Goal: Information Seeking & Learning: Check status

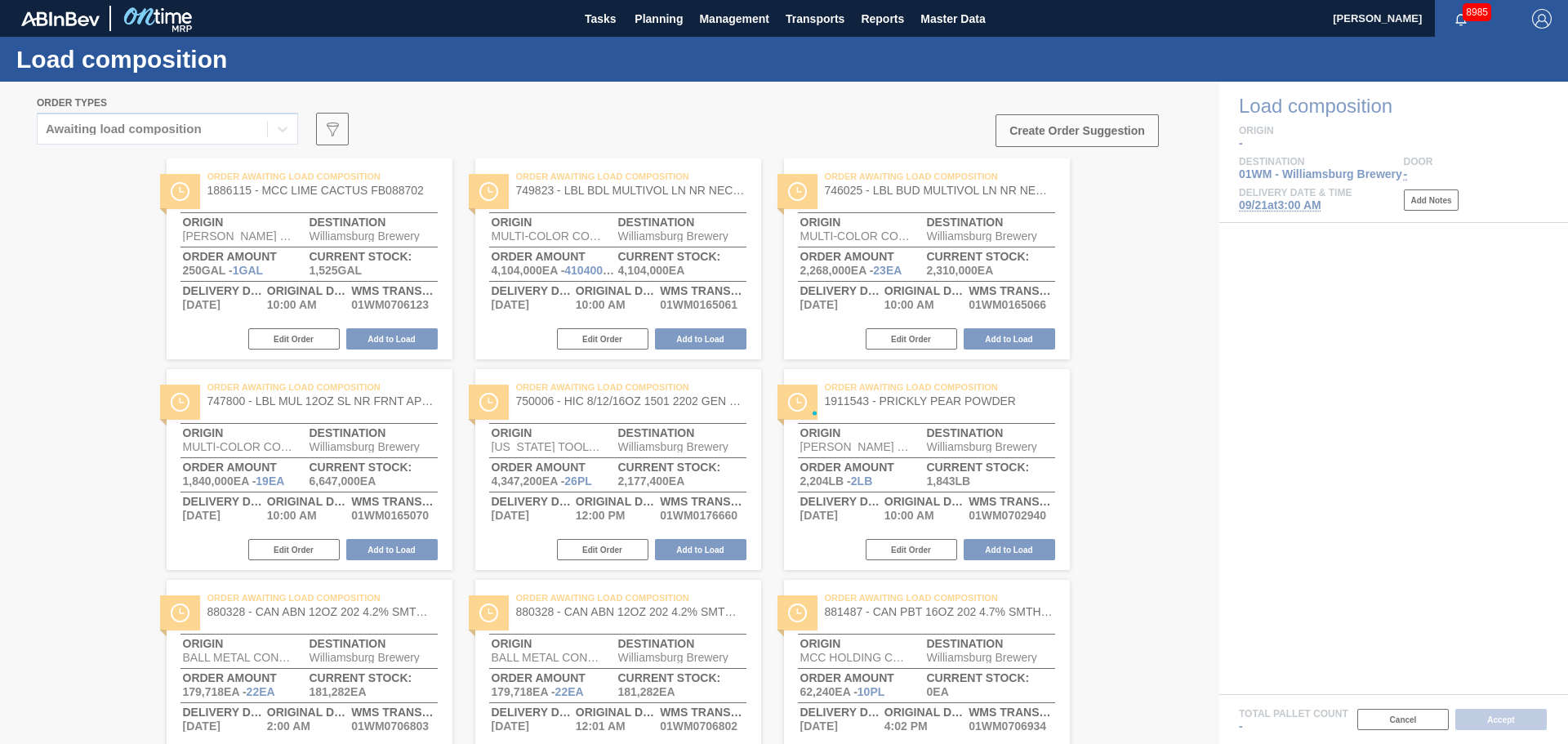
drag, startPoint x: 576, startPoint y: 91, endPoint x: 586, endPoint y: 84, distance: 12.2
click at [577, 91] on div at bounding box center [784, 412] width 1568 height 663
click at [675, 15] on span "Planning" at bounding box center [658, 19] width 49 height 20
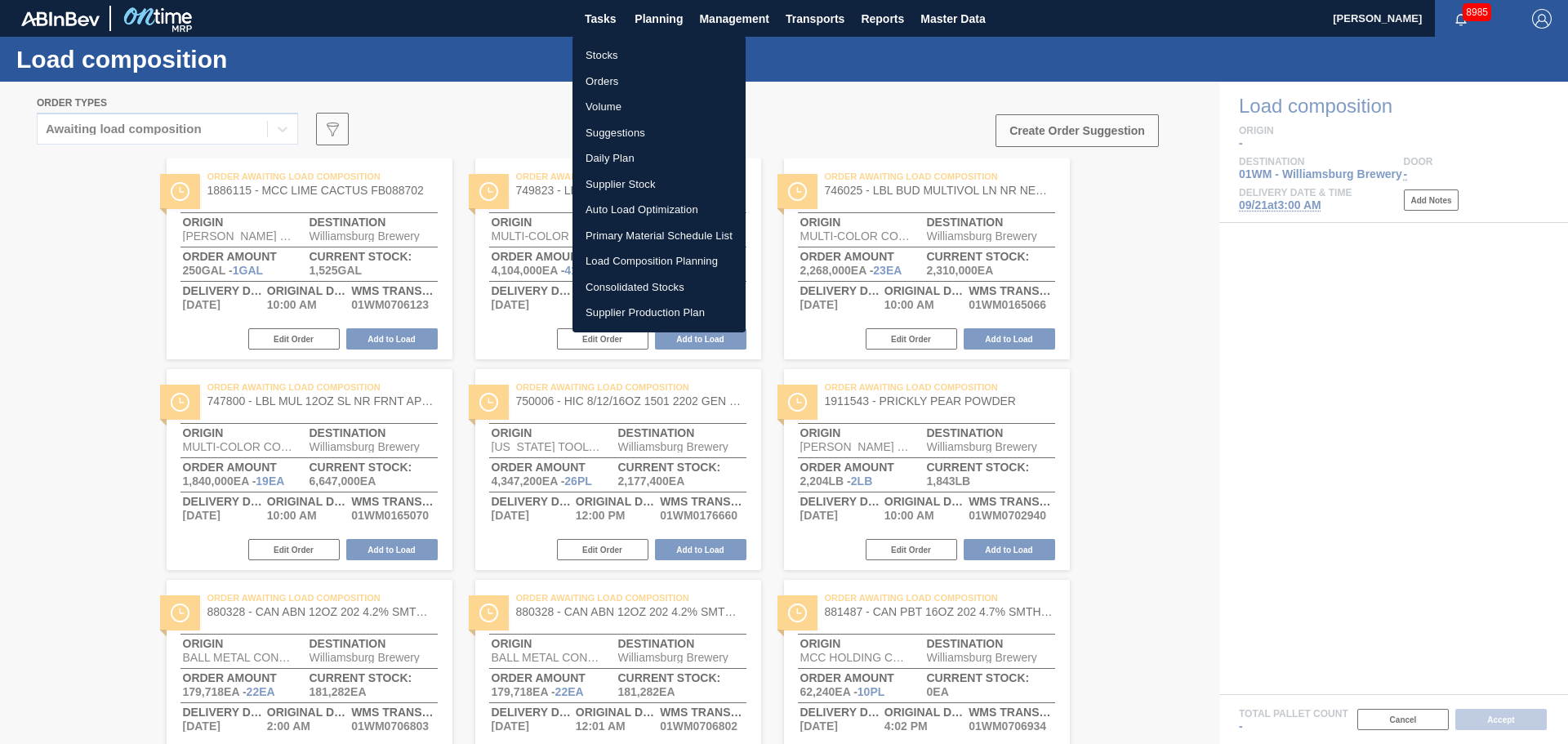
click at [619, 54] on li "Stocks" at bounding box center [659, 56] width 173 height 26
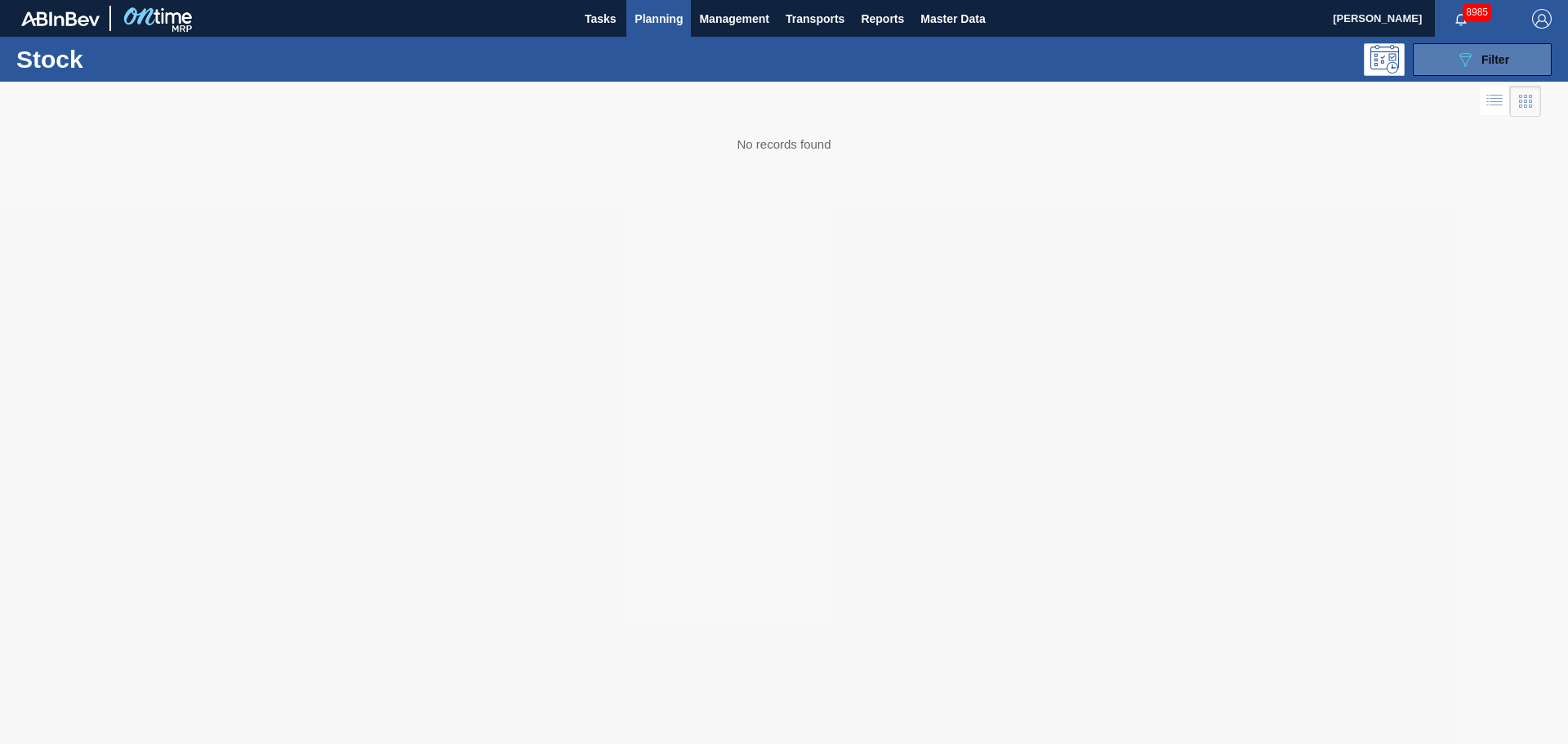
click at [1496, 64] on span "Filter" at bounding box center [1496, 60] width 28 height 13
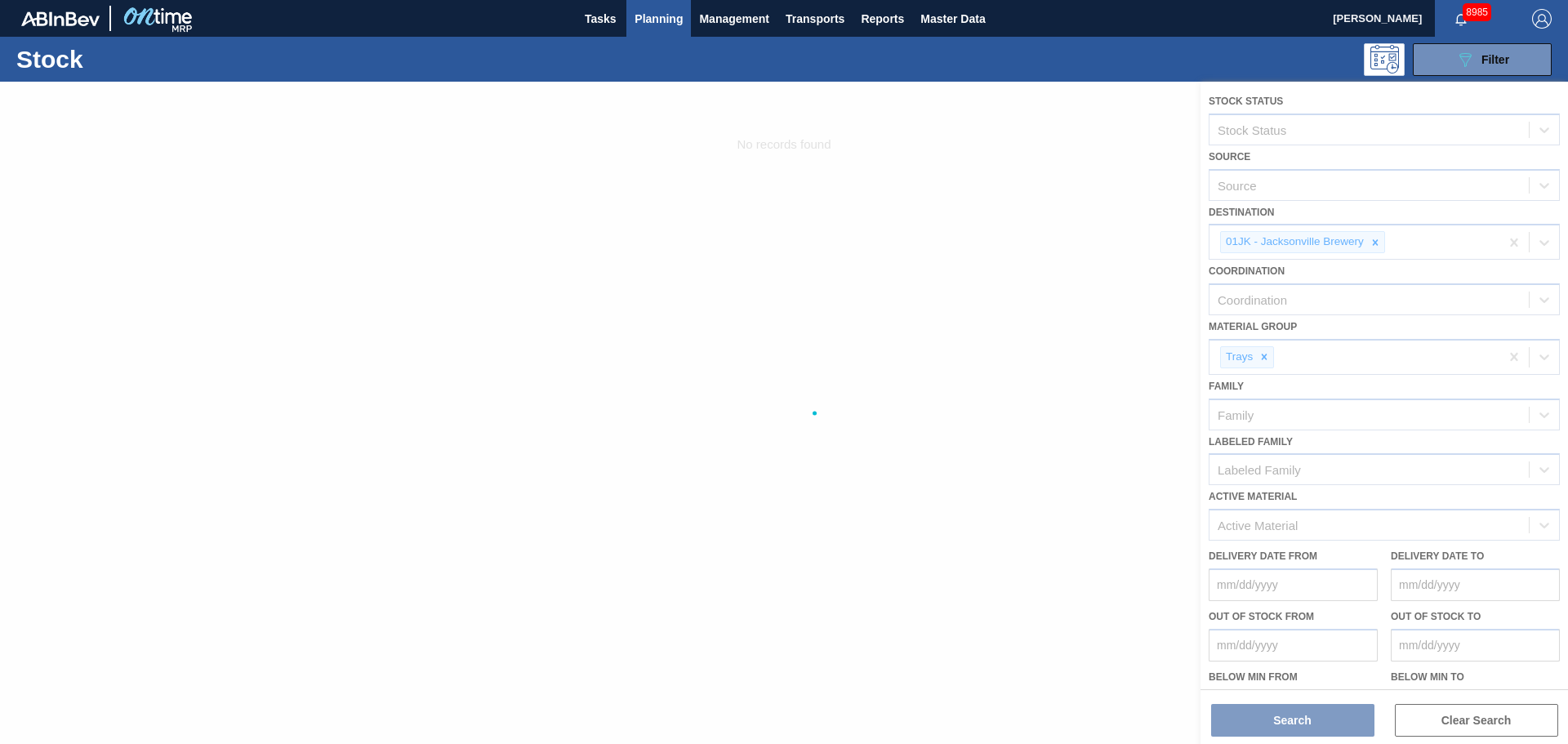
click at [996, 344] on div at bounding box center [784, 412] width 1568 height 663
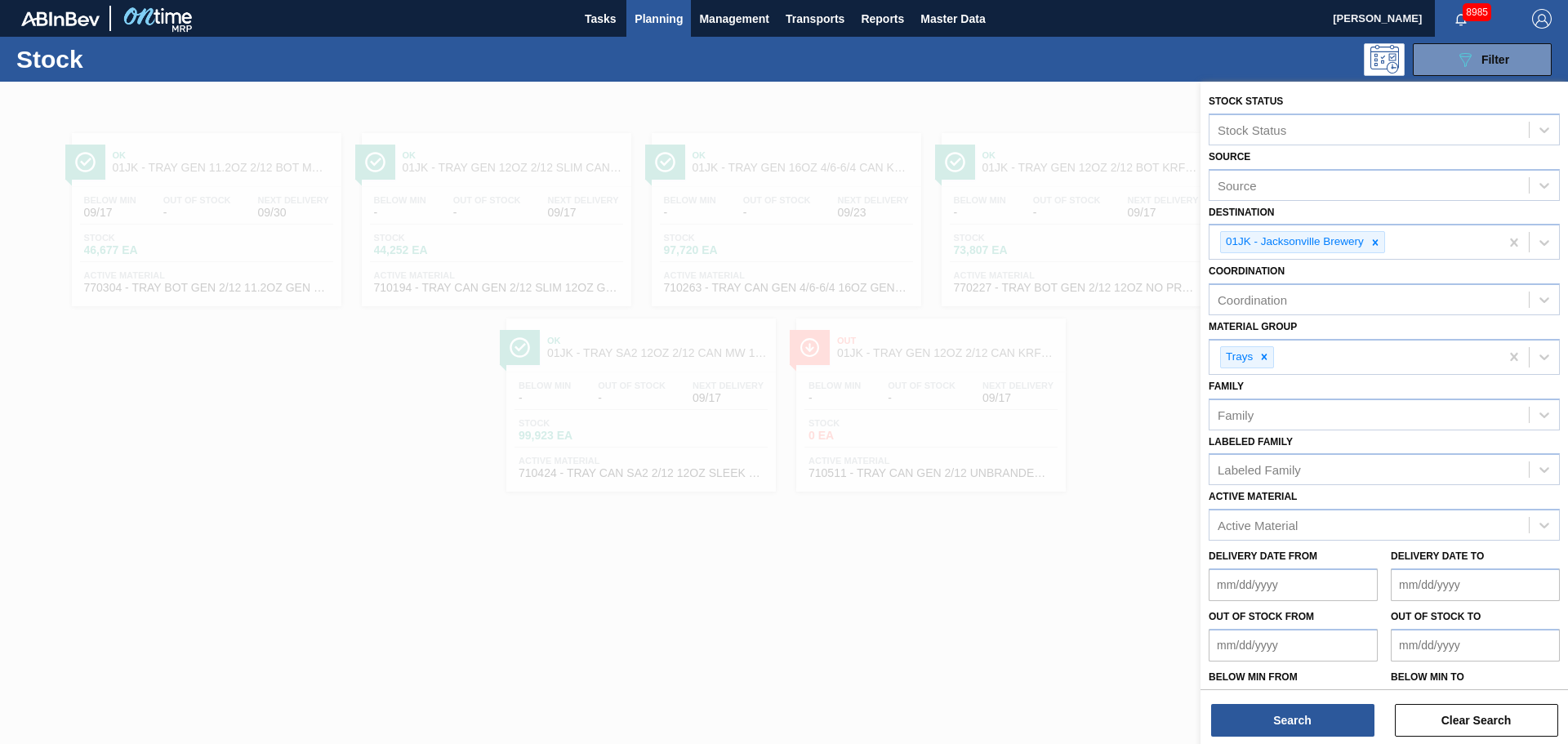
click at [258, 388] on div at bounding box center [784, 453] width 1568 height 744
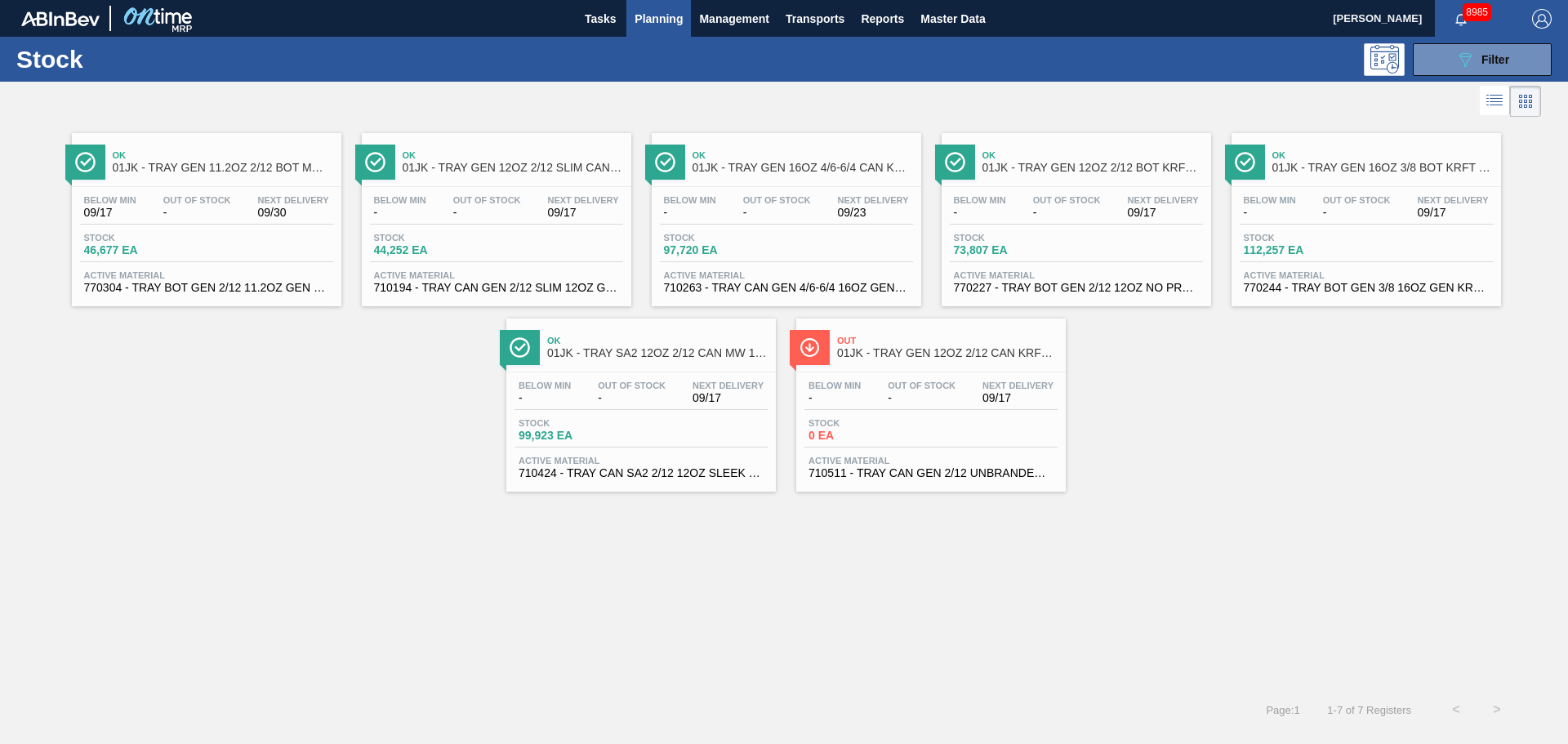
click at [262, 182] on div "Ok 01JK - TRAY GEN 11.2OZ 2/12 BOT MW 2952-B Below Min 09/17 Out Of Stock - Nex…" at bounding box center [206, 220] width 270 height 173
click at [481, 146] on div "Ok 01JK - TRAY GEN 12OZ 2/12 SLIM CAN KRFT 1724-C" at bounding box center [513, 162] width 220 height 37
click at [721, 151] on span "Ok" at bounding box center [803, 156] width 220 height 10
click at [1101, 177] on div "Ok 01JK - TRAY GEN 12OZ 2/12 BOT KRFT 1941-C" at bounding box center [1092, 162] width 220 height 37
click at [1353, 158] on span "Ok" at bounding box center [1383, 156] width 220 height 10
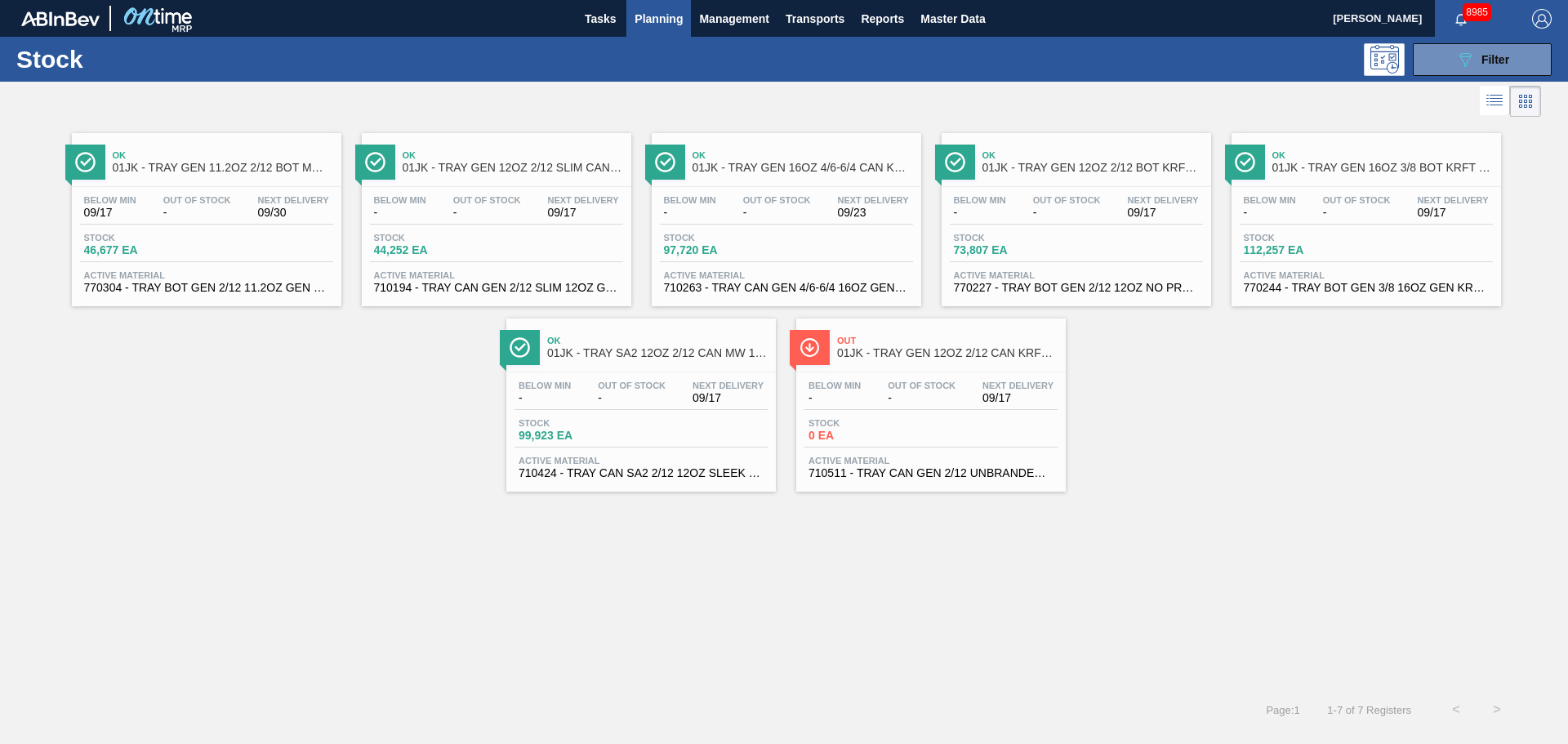
click at [544, 356] on div "Ok 01JK - TRAY SA2 12OZ 2/12 CAN MW 1724-D" at bounding box center [642, 345] width 270 height 37
click at [876, 363] on div "Out 01JK - TRAY GEN 12OZ 2/12 CAN KRFT 1023-L" at bounding box center [948, 347] width 220 height 37
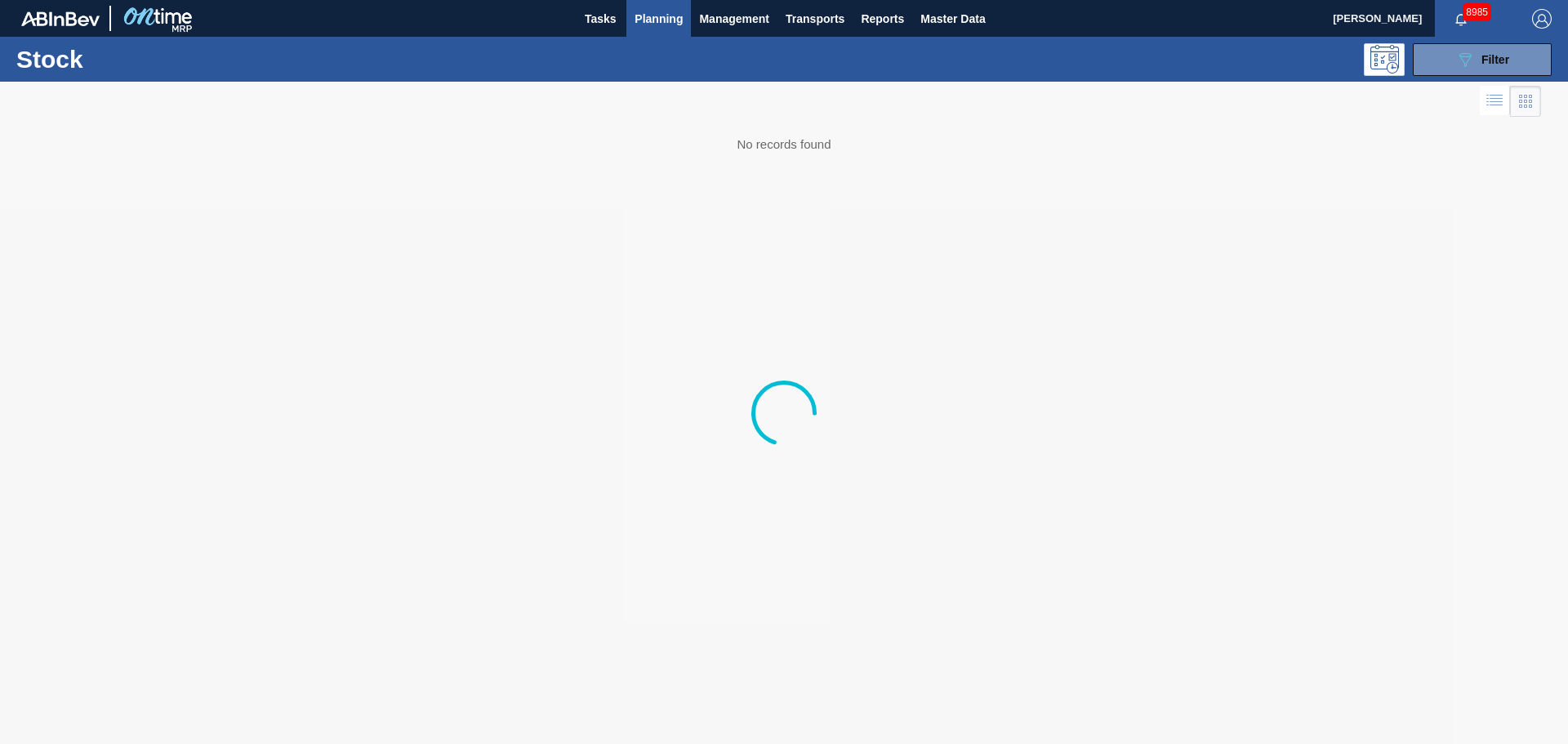
click at [656, 10] on span "Planning" at bounding box center [658, 19] width 49 height 20
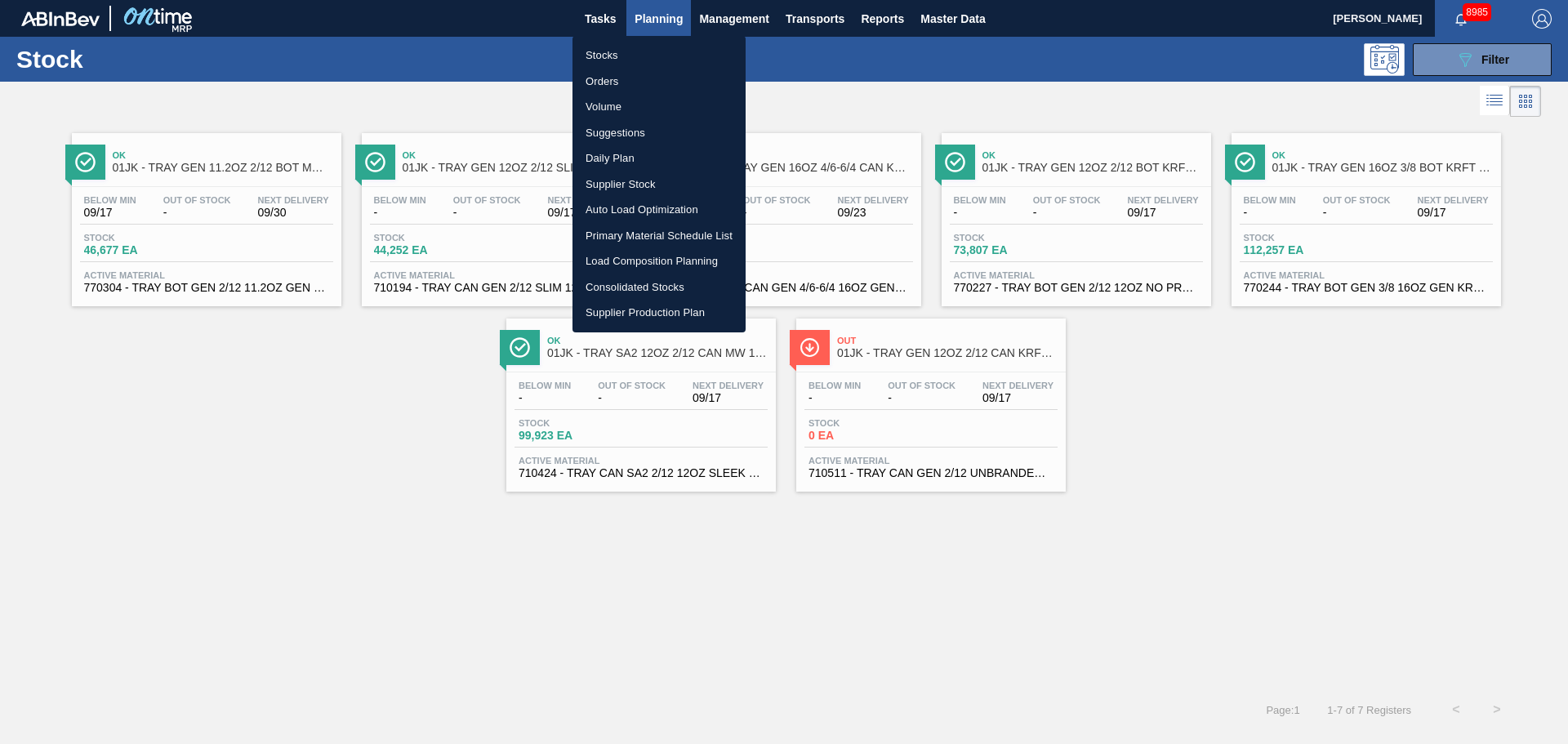
click at [601, 53] on li "Stocks" at bounding box center [659, 56] width 173 height 26
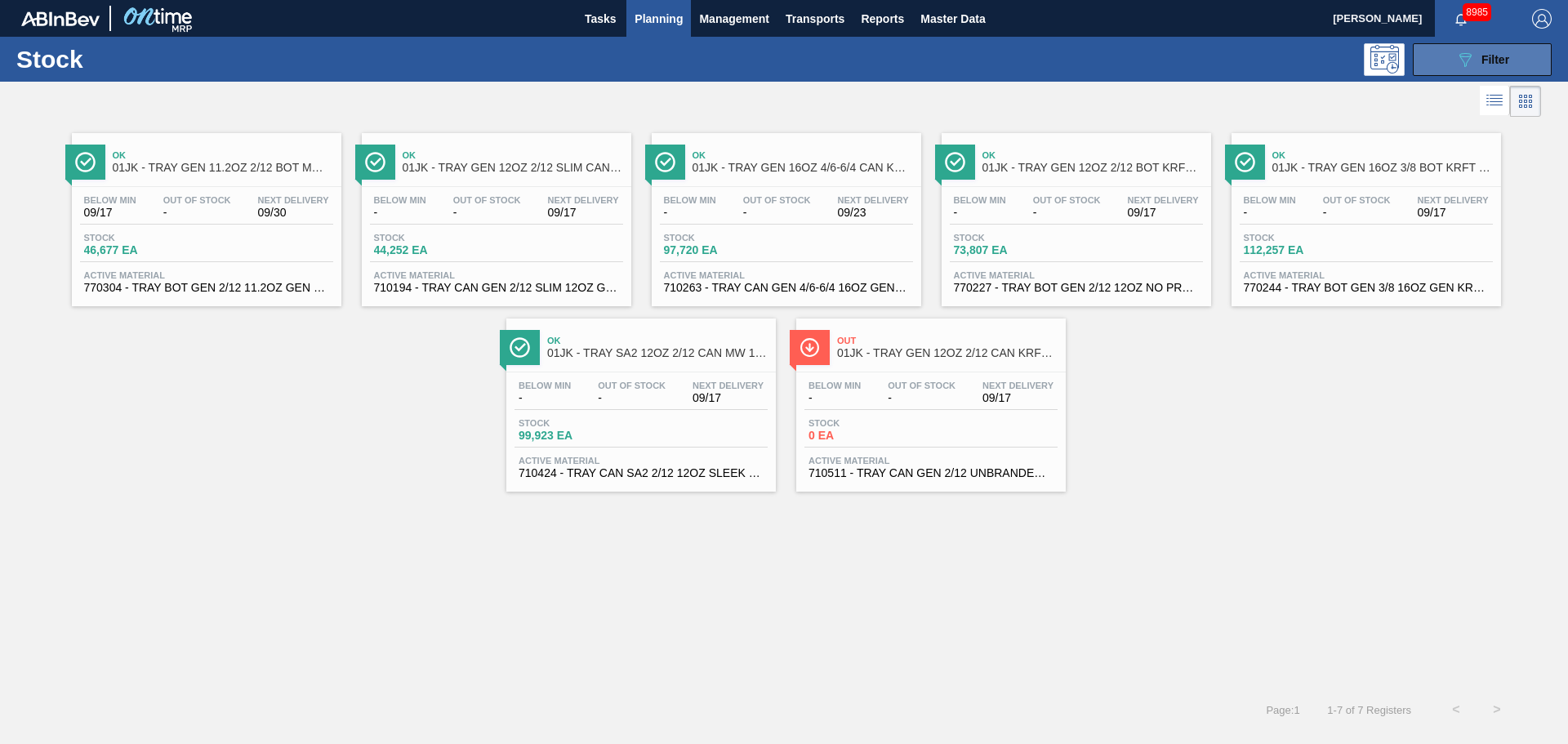
click at [1468, 50] on icon "089F7B8B-B2A5-4AFE-B5C0-19BA573D28AC" at bounding box center [1465, 60] width 20 height 20
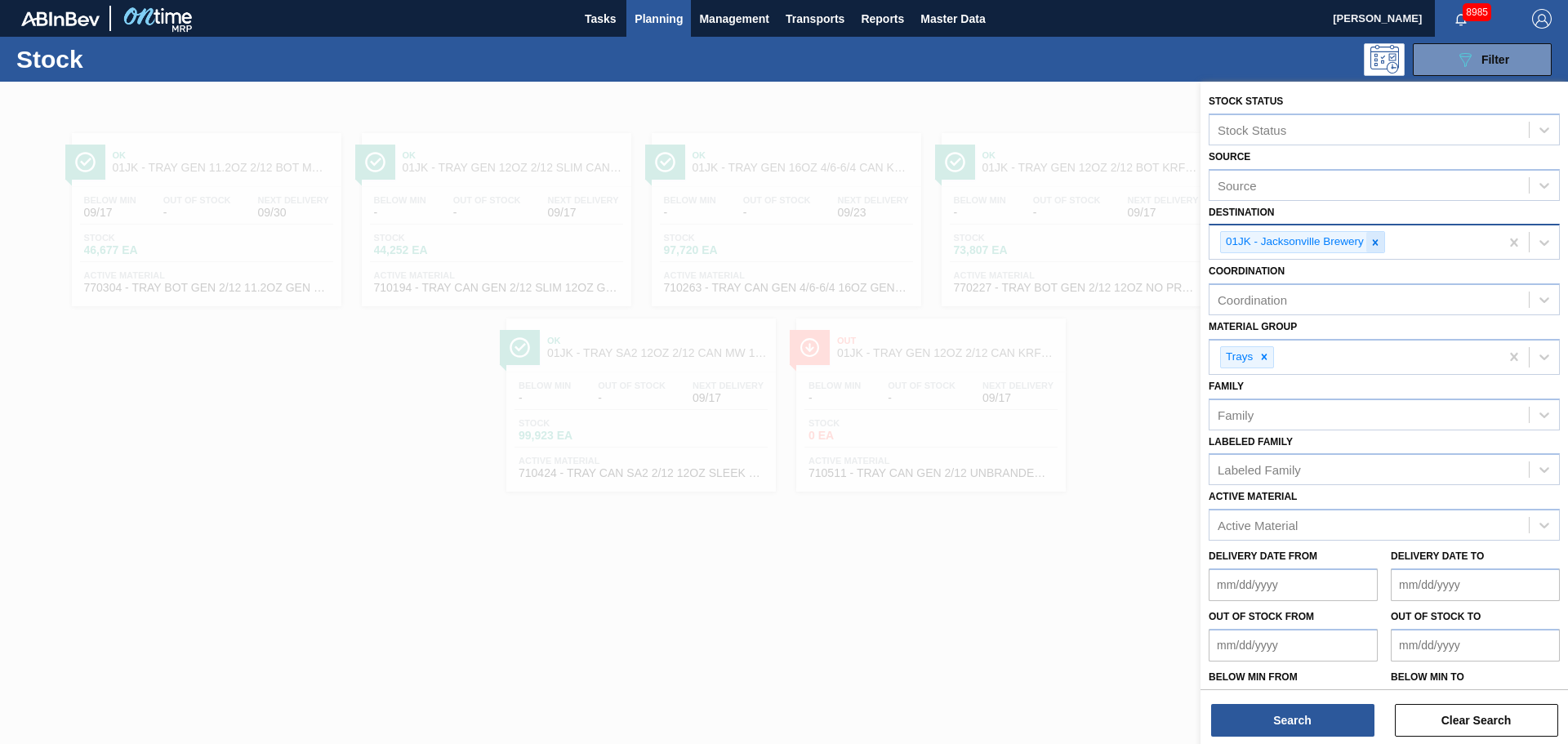
click at [1371, 240] on icon at bounding box center [1375, 243] width 12 height 12
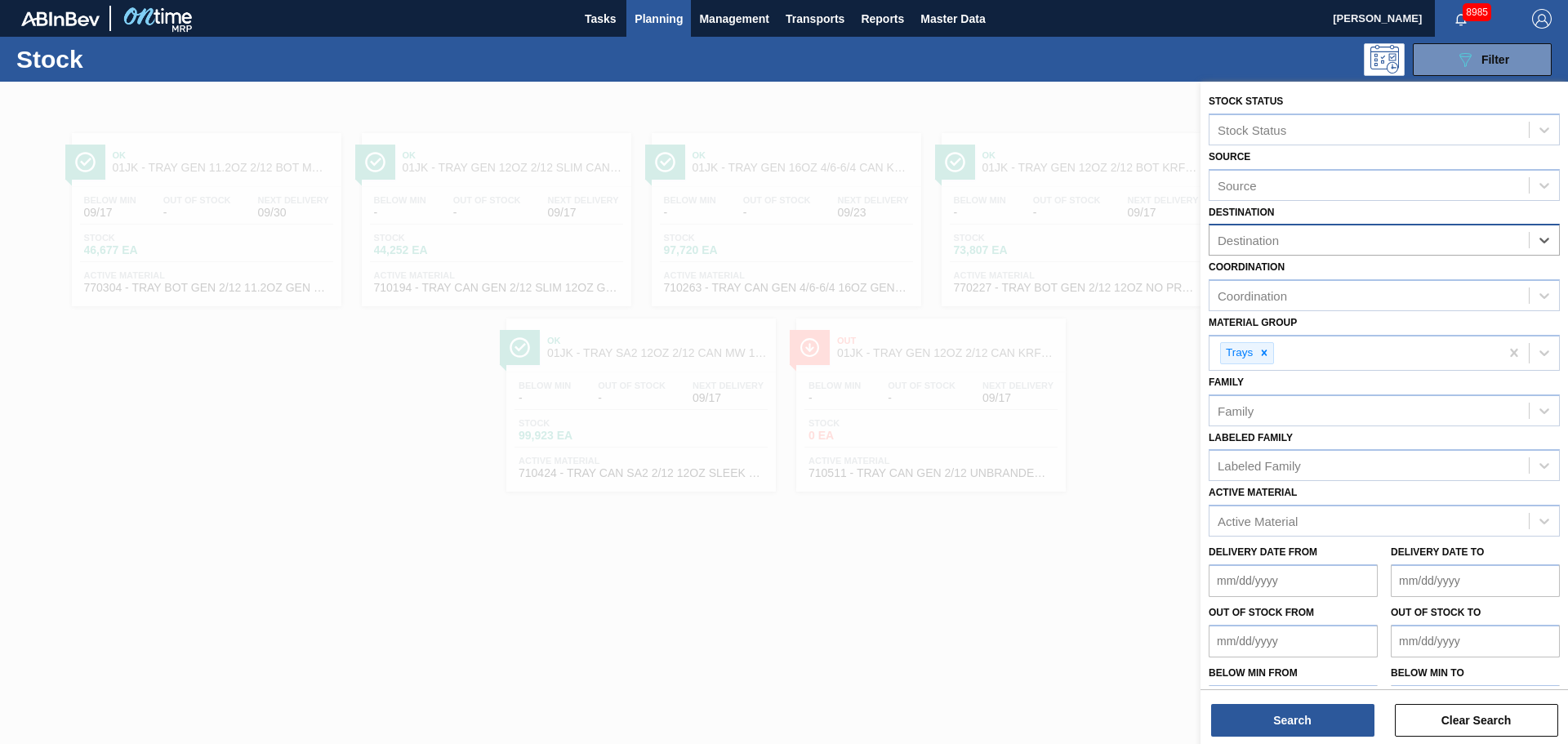
type input "h"
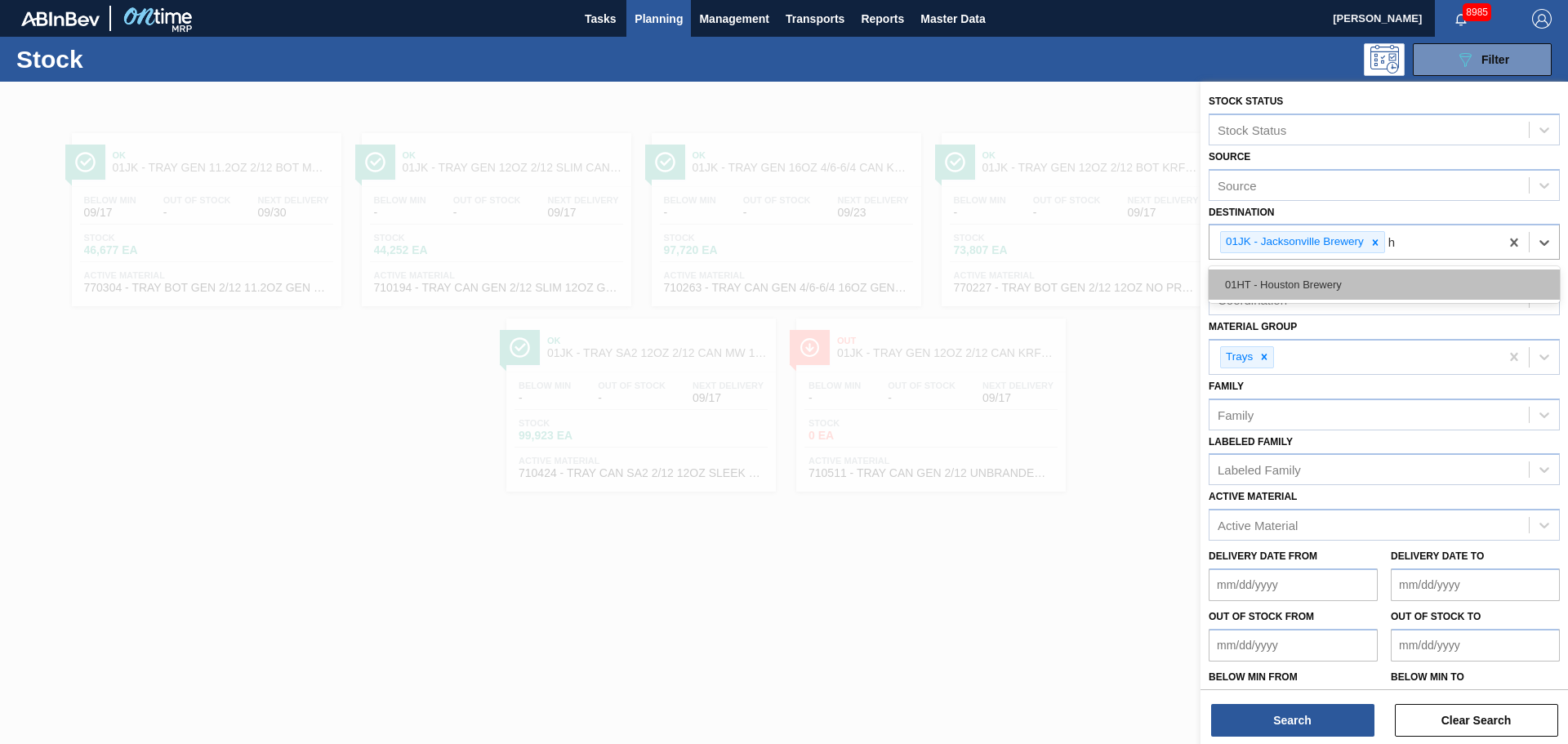
click at [1347, 282] on div "01HT - Houston Brewery" at bounding box center [1384, 285] width 351 height 30
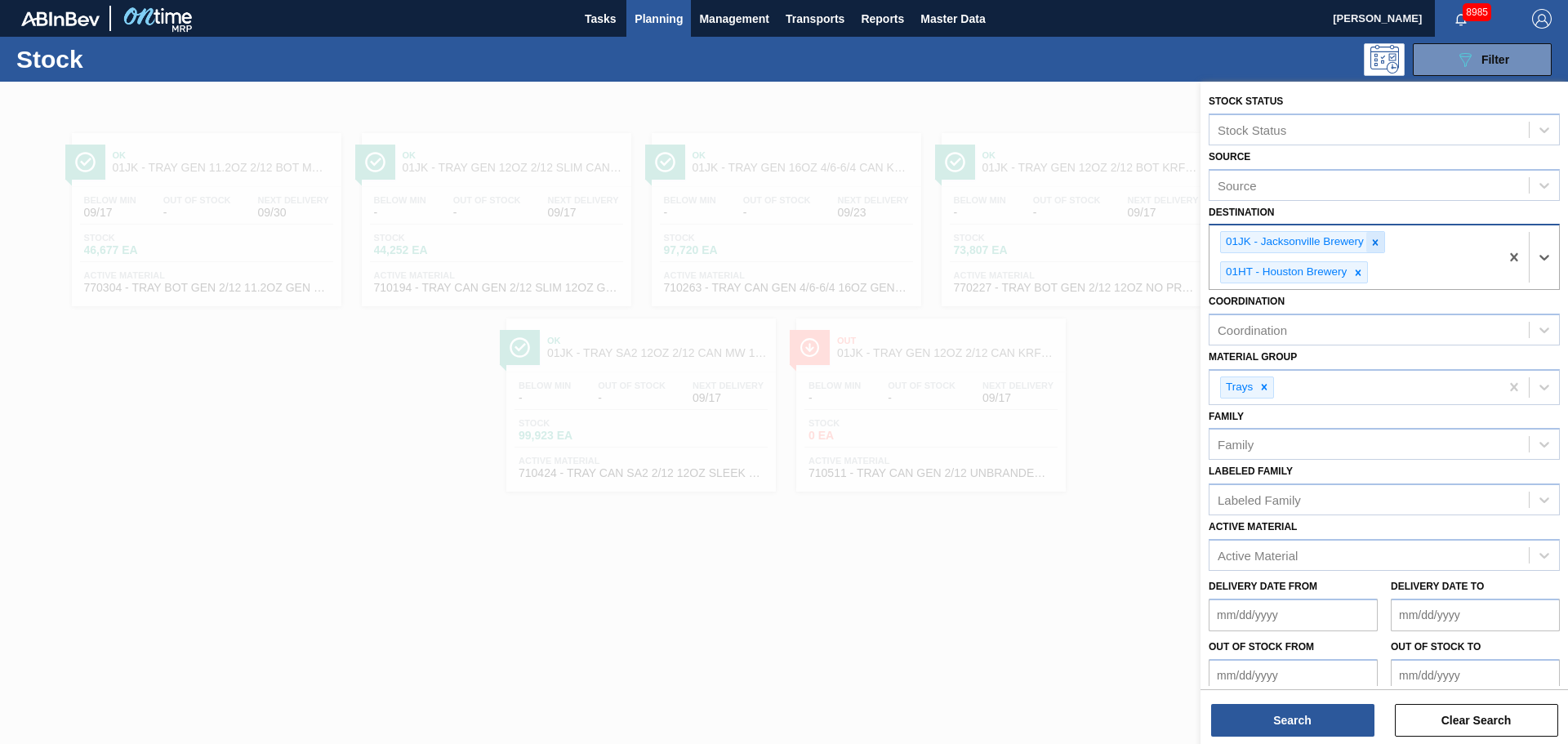
click at [1373, 240] on icon at bounding box center [1375, 242] width 6 height 6
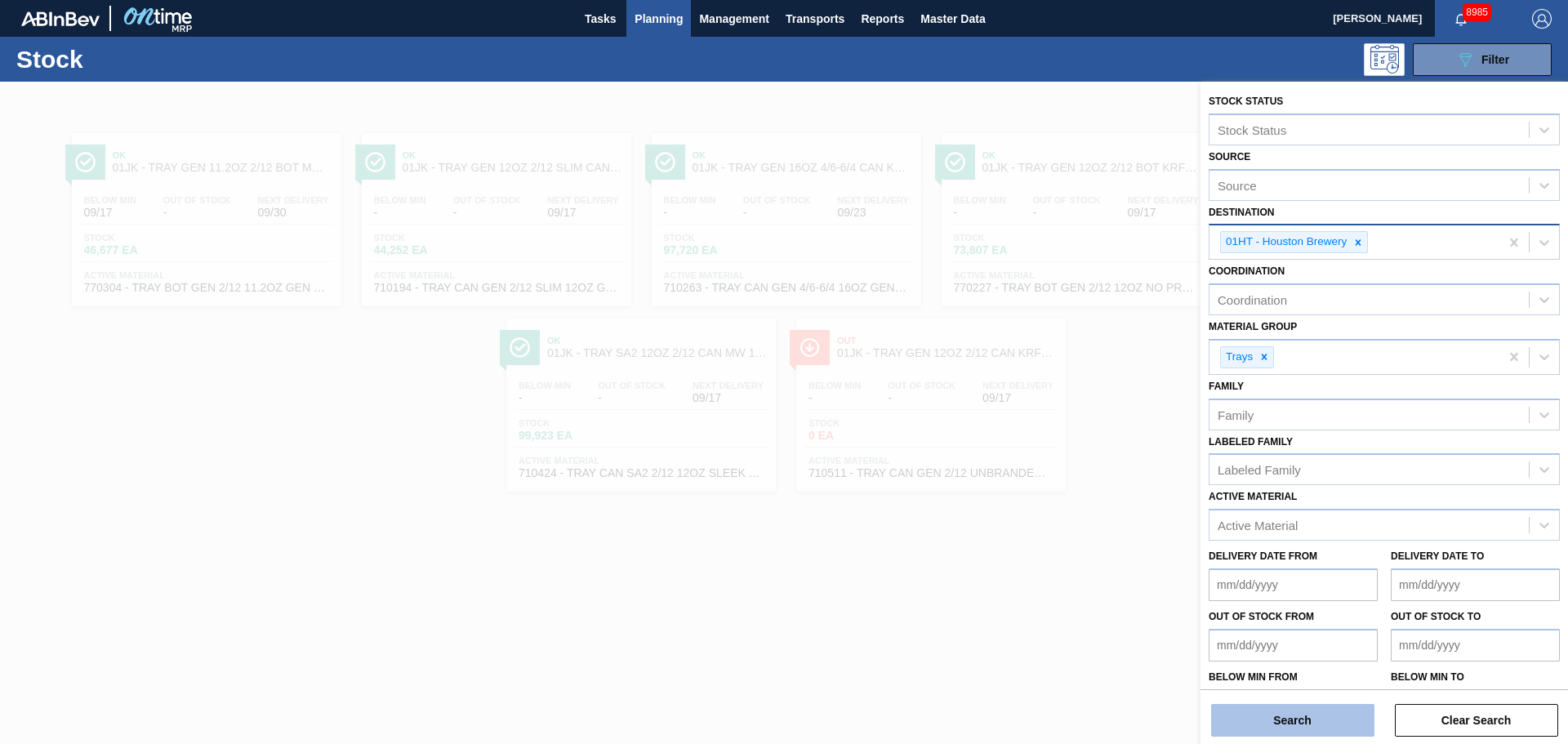
click at [1298, 723] on button "Search" at bounding box center [1292, 721] width 164 height 33
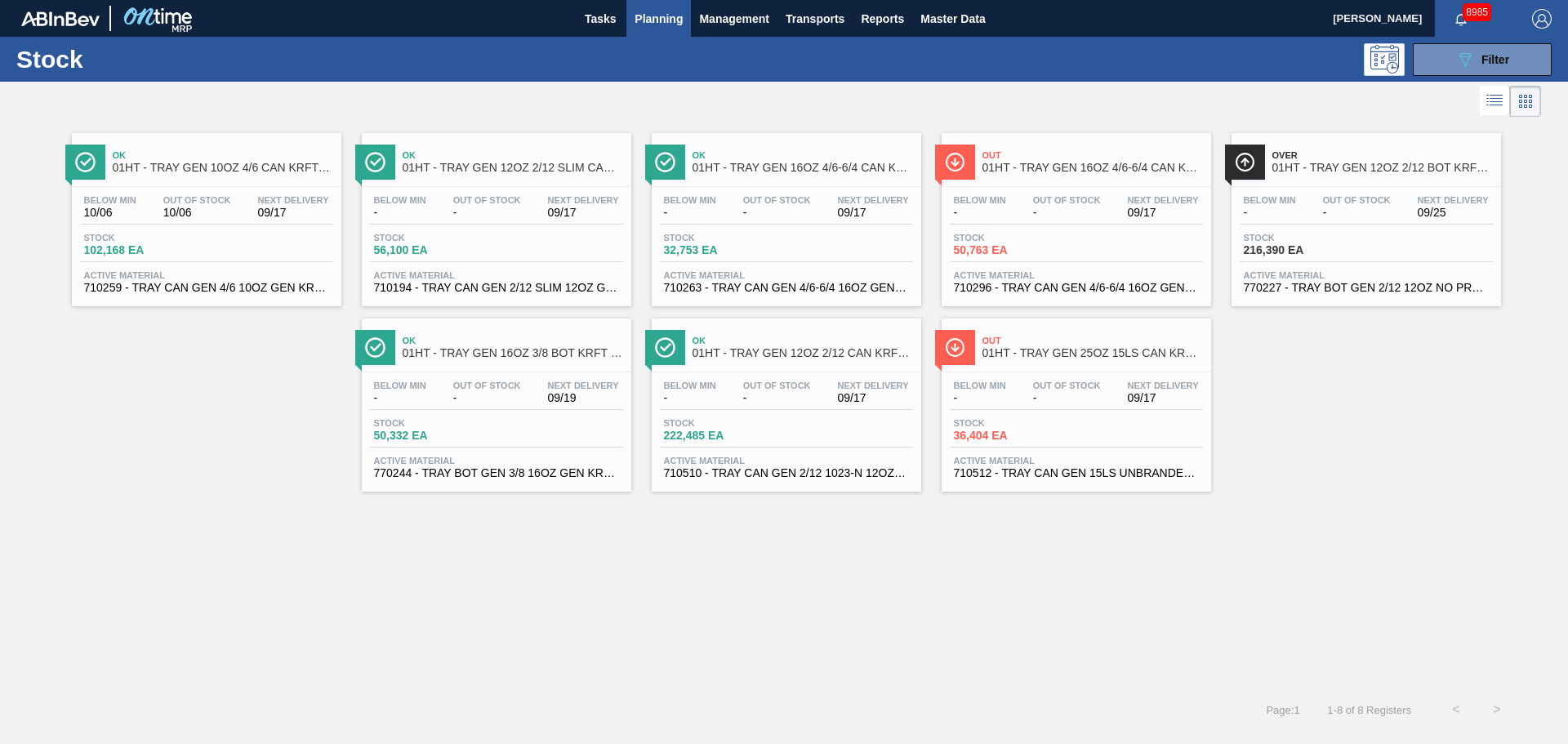
click at [165, 185] on div "Ok 01HT - TRAY GEN 10OZ 4/6 CAN KRFT 2130-B Below Min 10/06 Out Of Stock 10/06 …" at bounding box center [206, 220] width 270 height 173
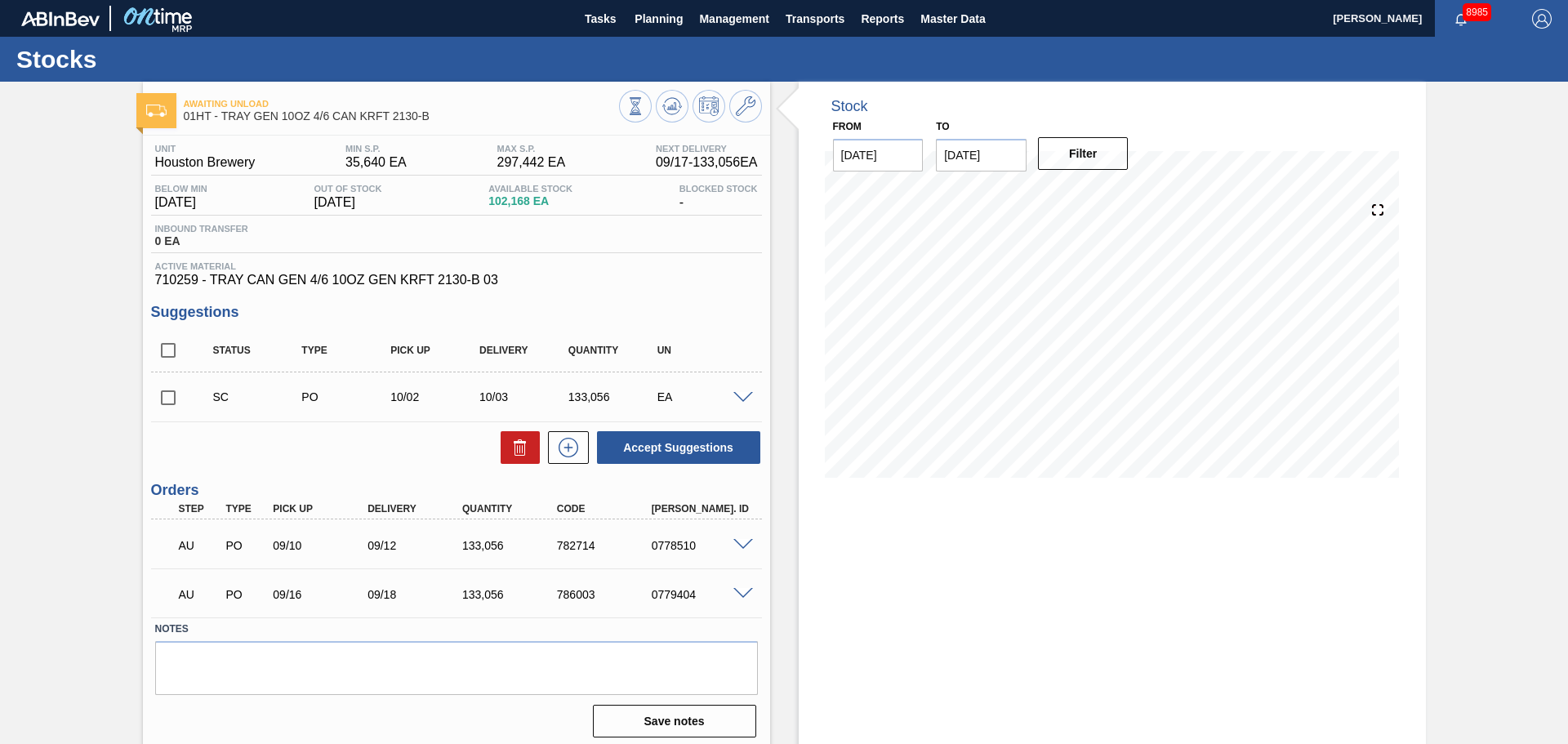
click at [668, 110] on icon at bounding box center [672, 106] width 20 height 20
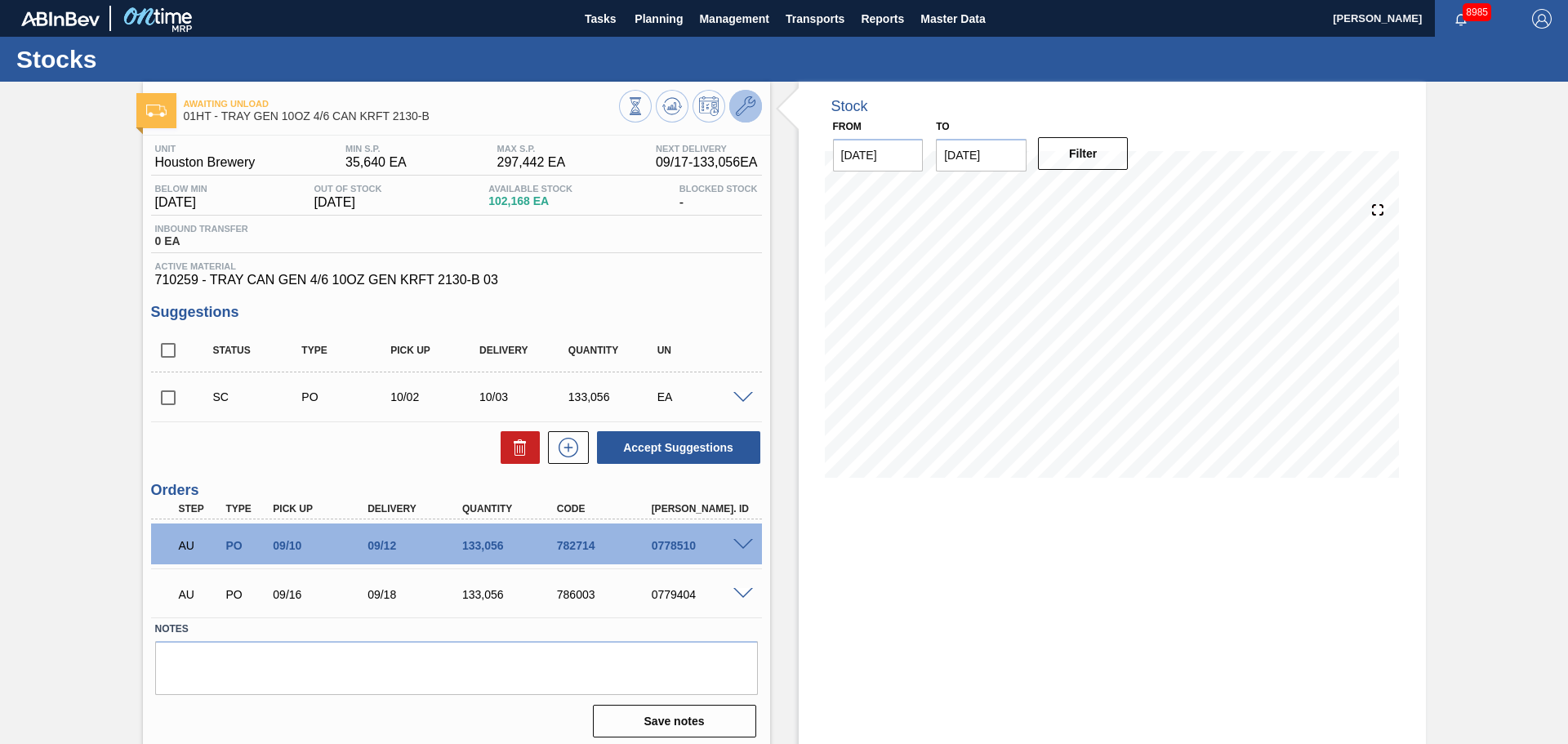
click at [745, 117] on button at bounding box center [746, 106] width 33 height 33
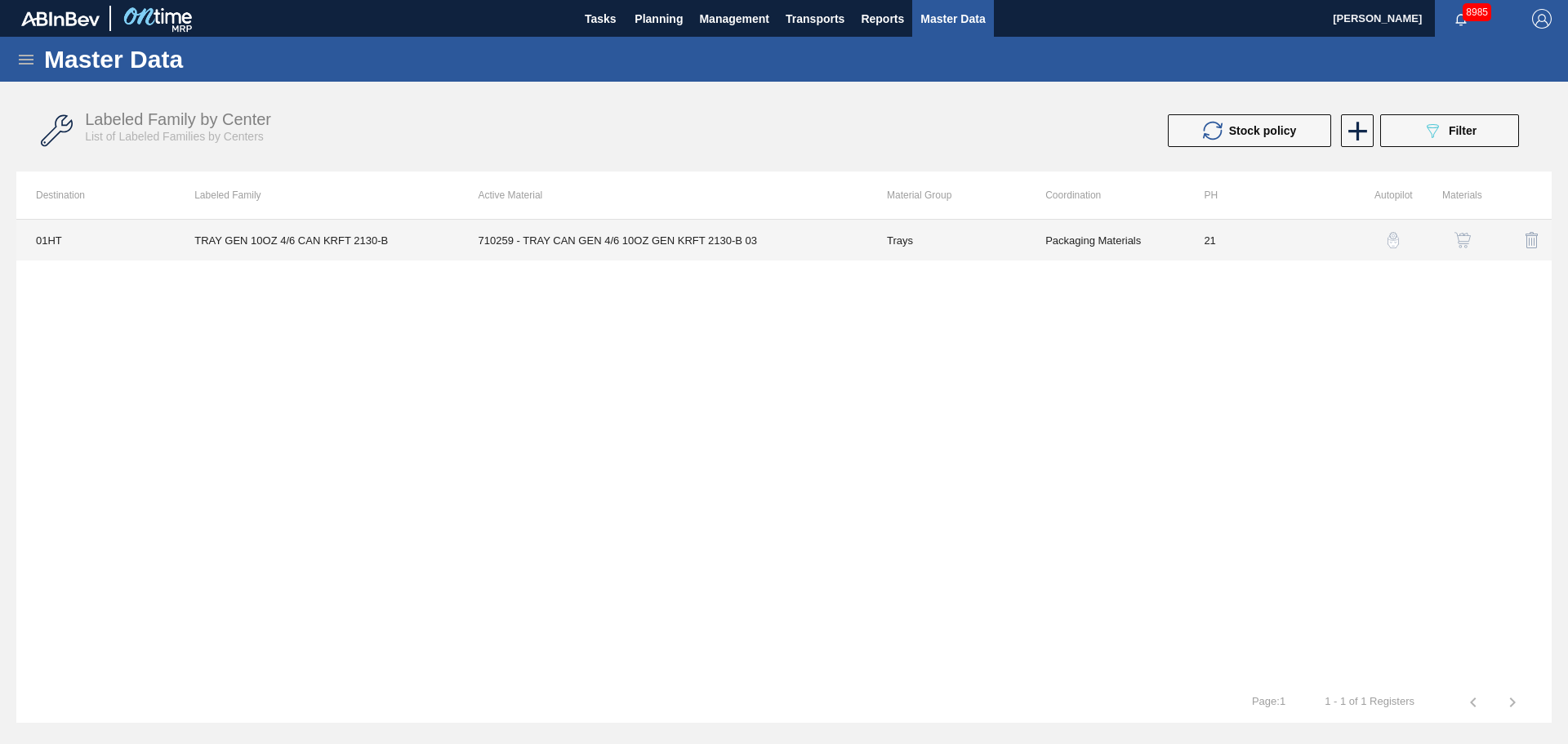
click at [1069, 248] on td "Packaging Materials" at bounding box center [1105, 240] width 159 height 41
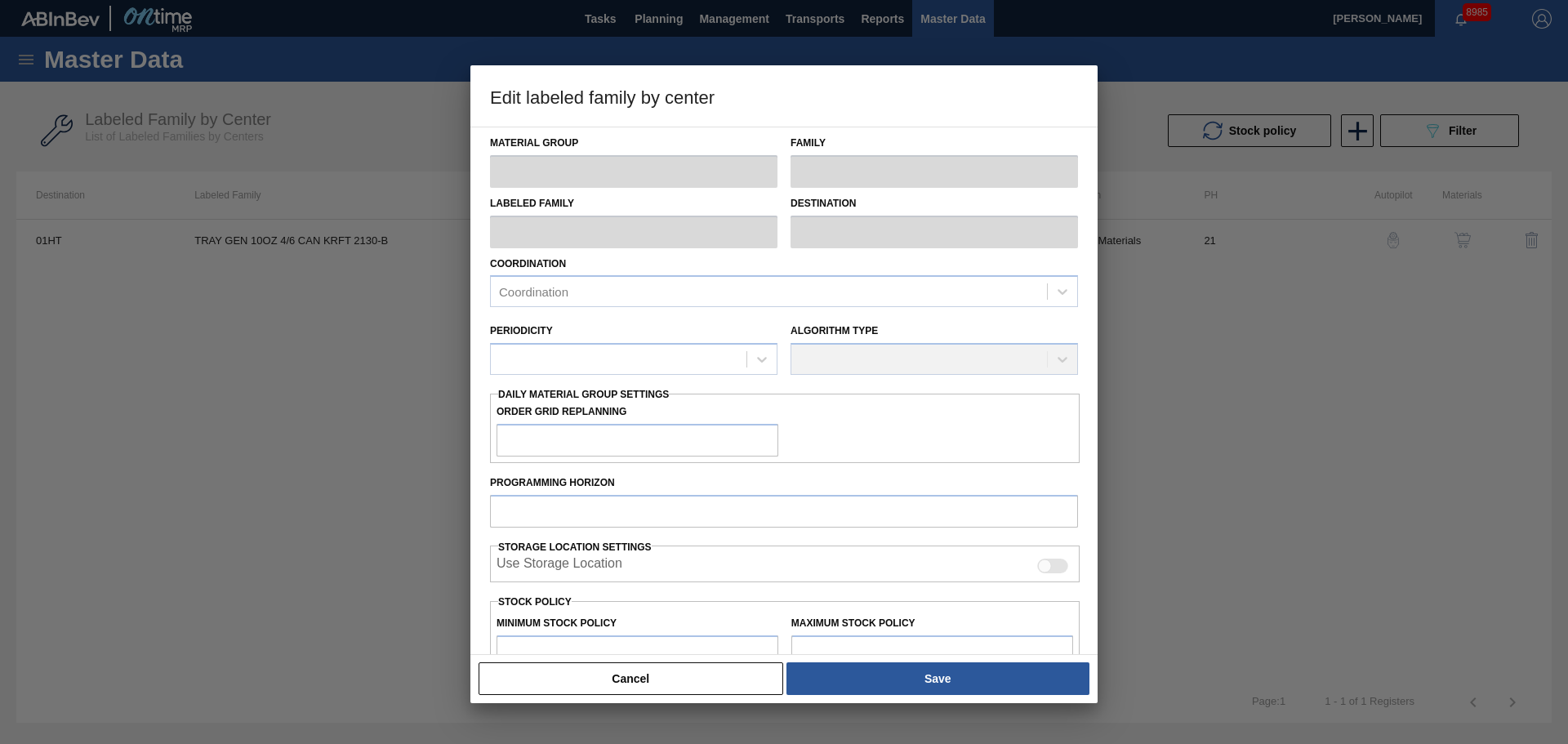
type input "Trays"
type input "TRAY GEN 10OZ 4/6 CAN KRFT 2130-B"
type input "01HT - Houston Brewery"
type input "21"
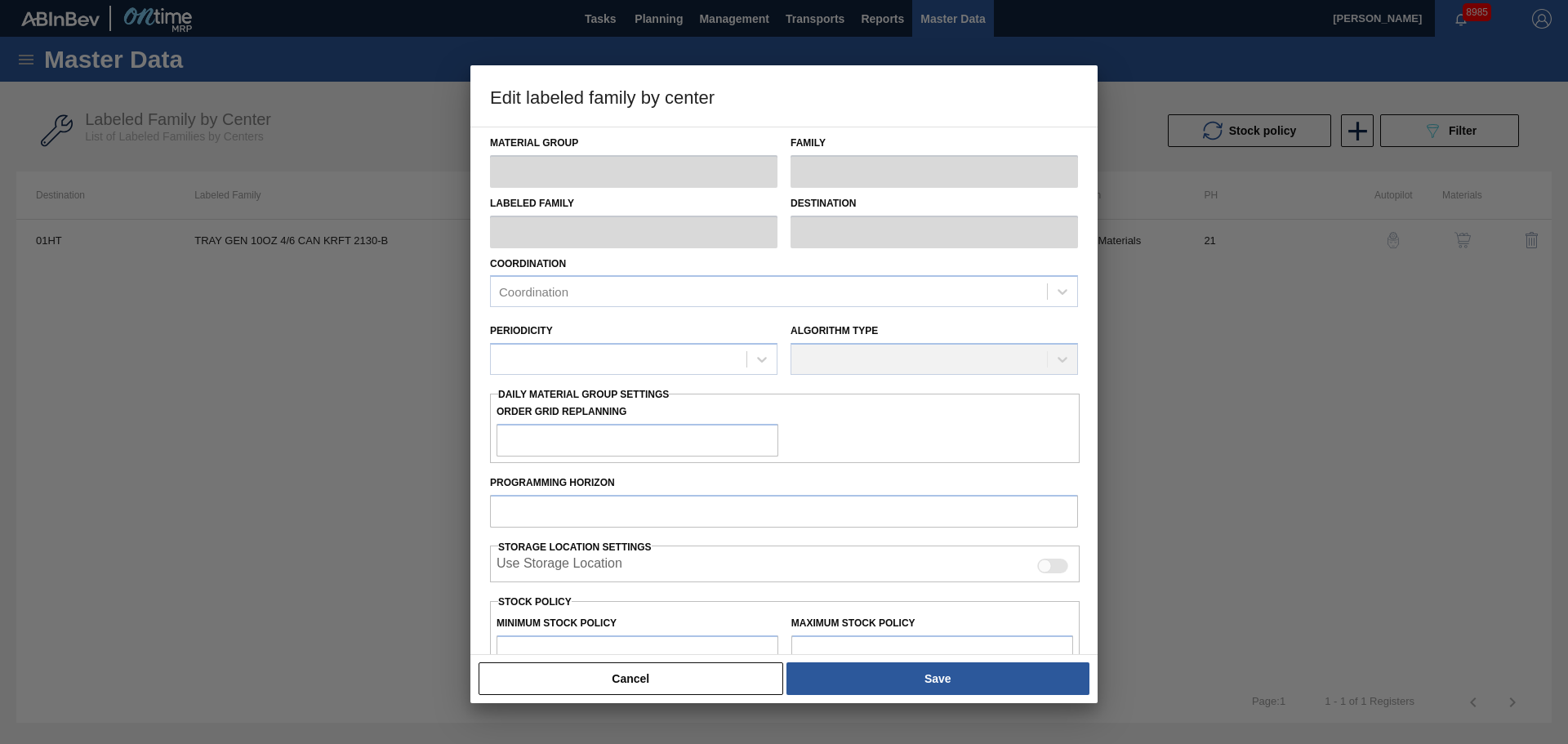
type input "35,640"
type input "297,442"
type input "30"
type input "114,181"
checkbox input "true"
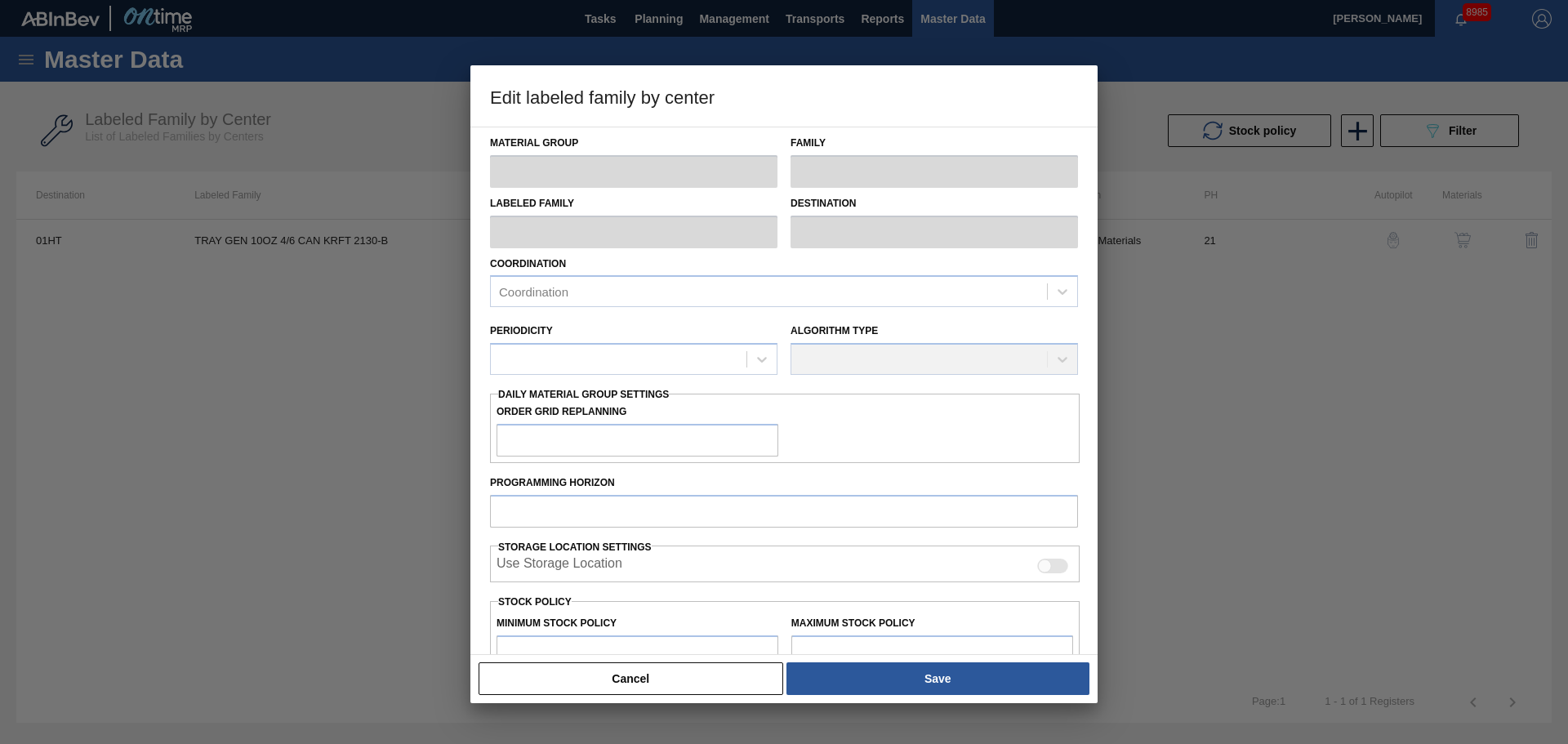
checkbox input "true"
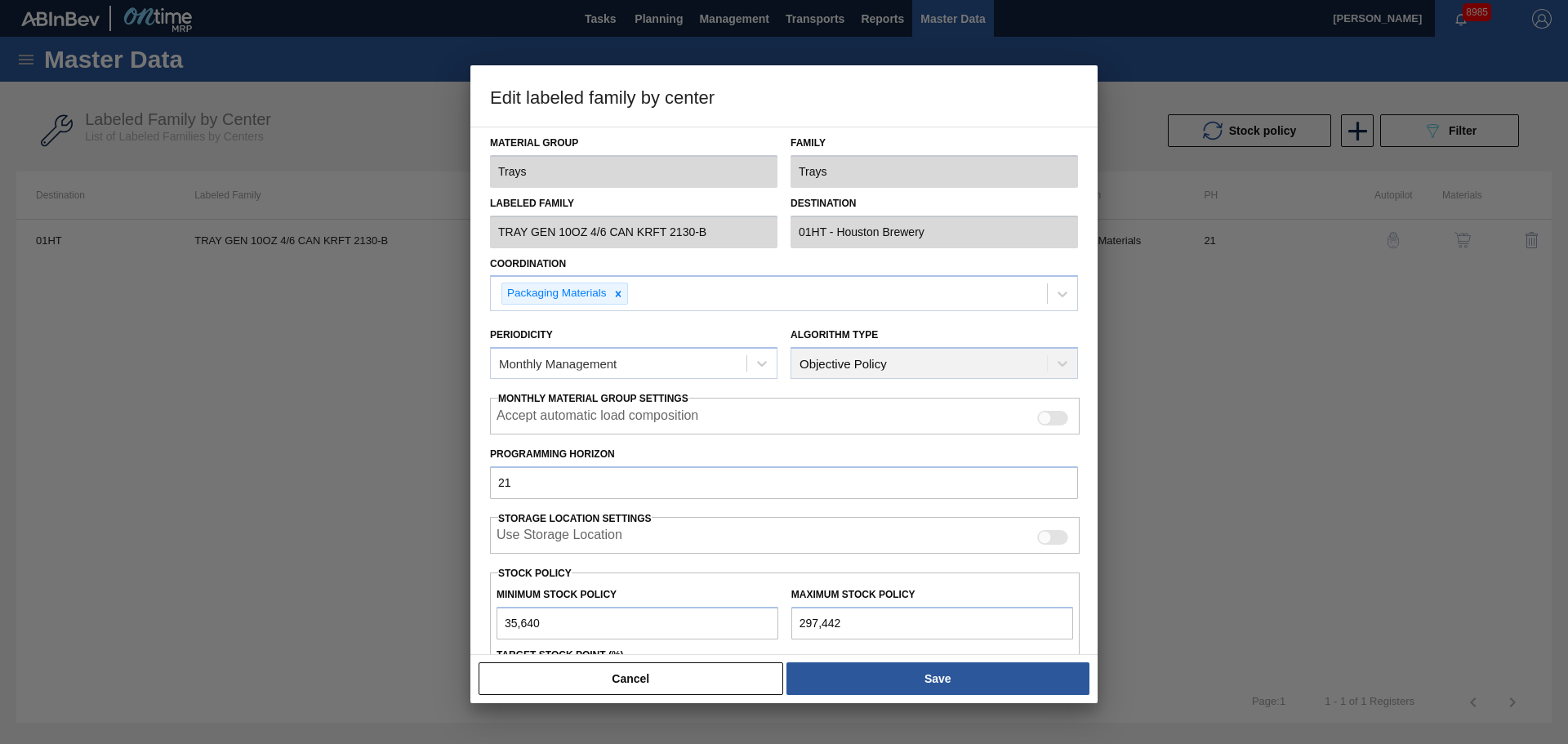
click at [646, 687] on button "Cancel" at bounding box center [631, 679] width 304 height 33
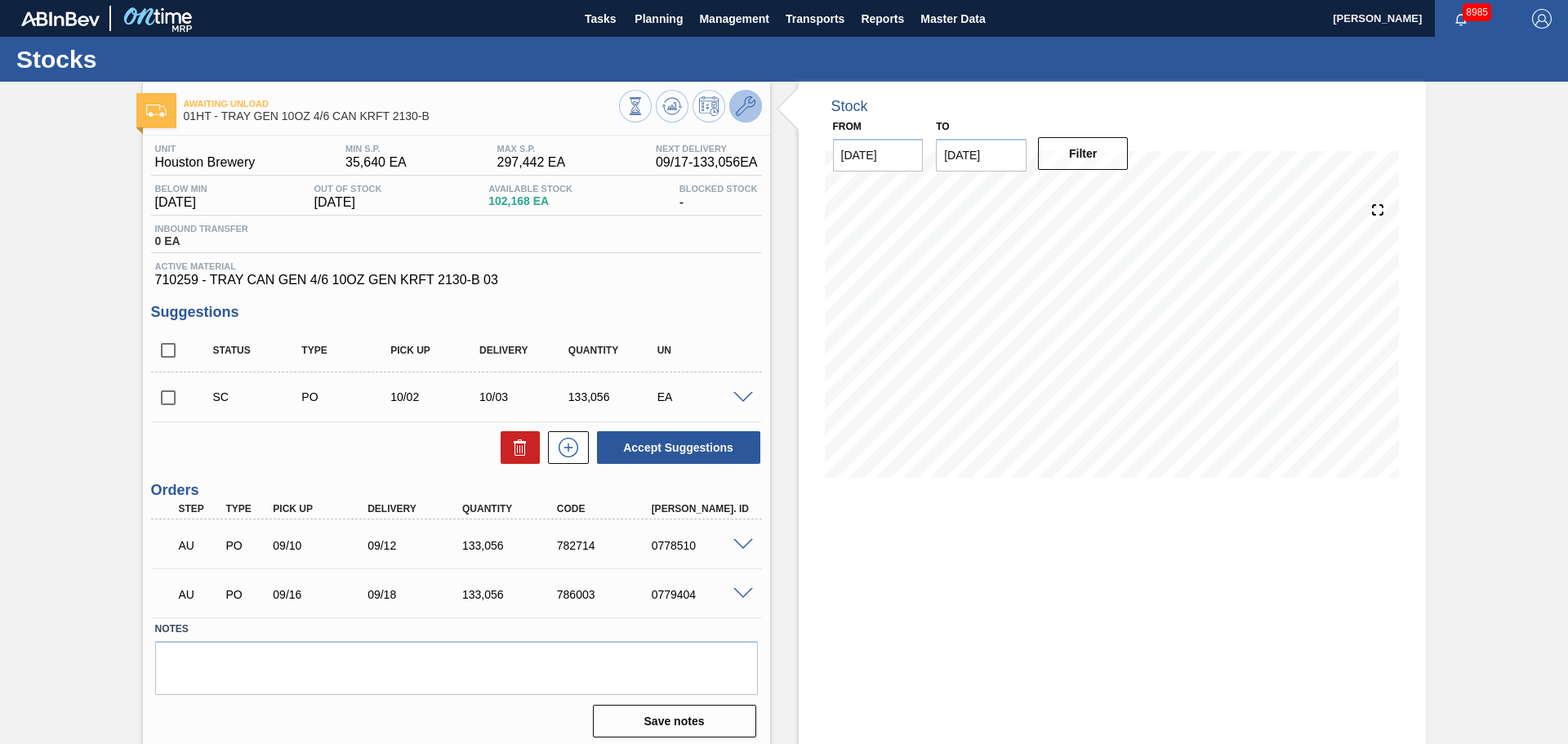
click at [753, 105] on icon at bounding box center [745, 106] width 20 height 20
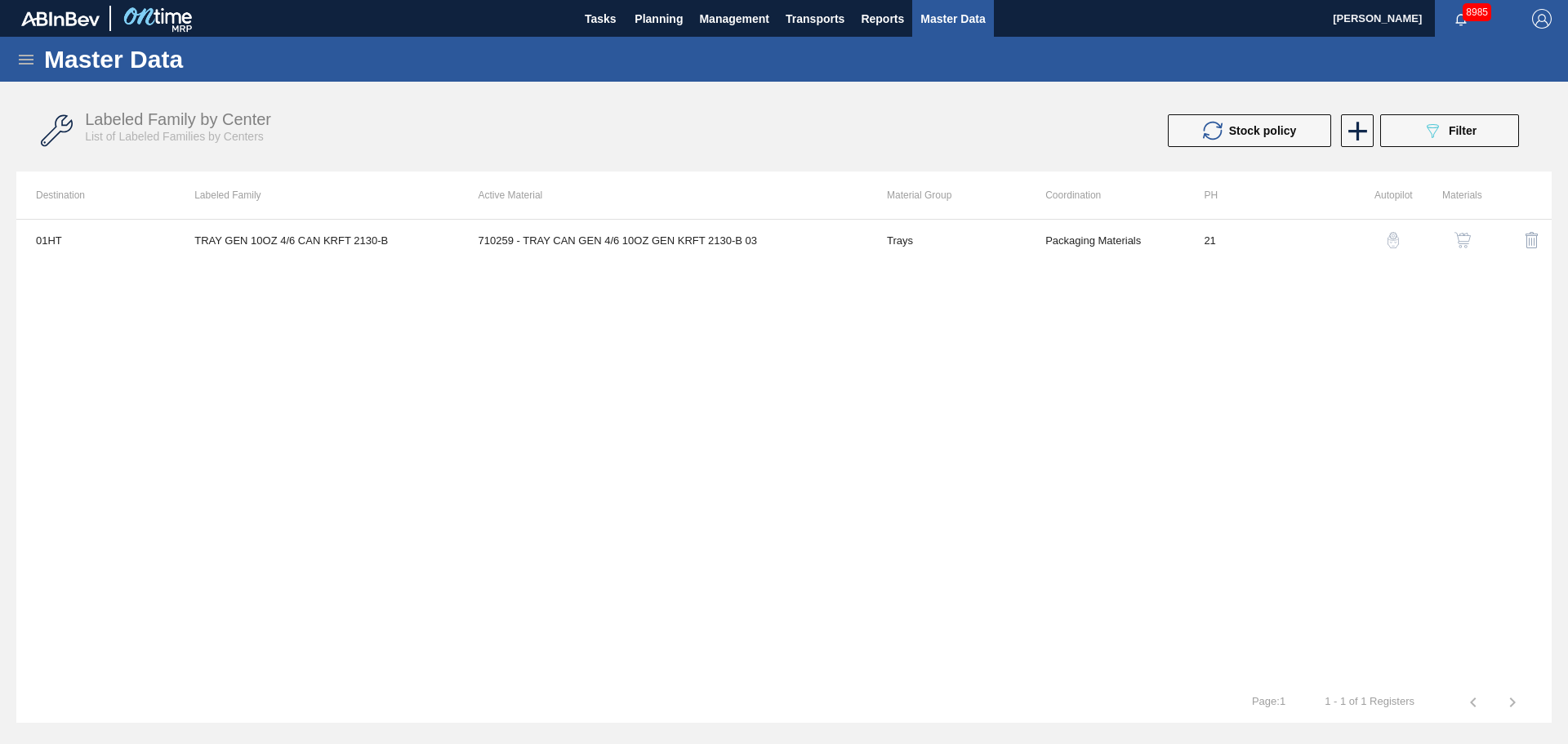
click at [953, 249] on td "Trays" at bounding box center [946, 240] width 159 height 41
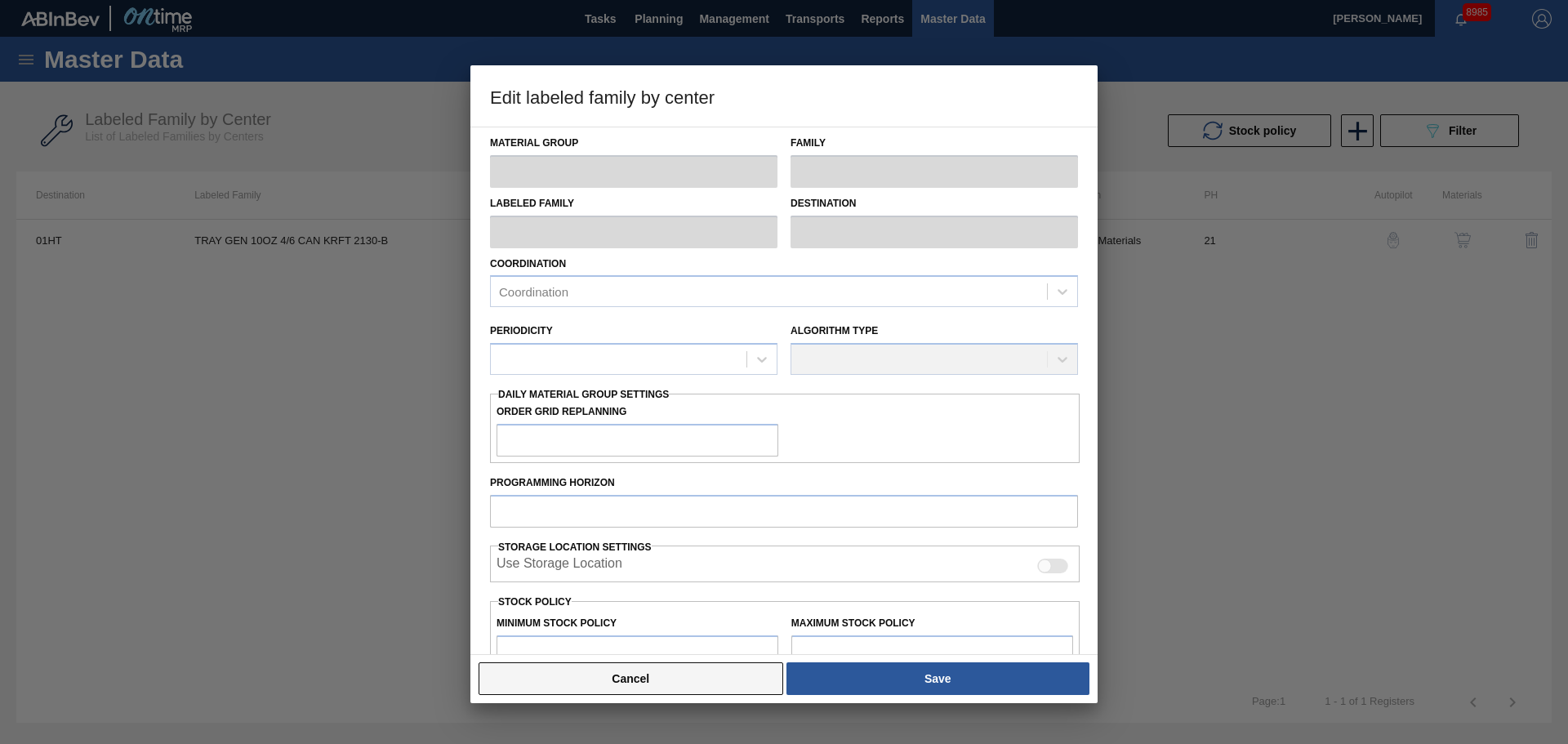
type input "Trays"
type input "TRAY GEN 10OZ 4/6 CAN KRFT 2130-B"
type input "01HT - Houston Brewery"
type input "21"
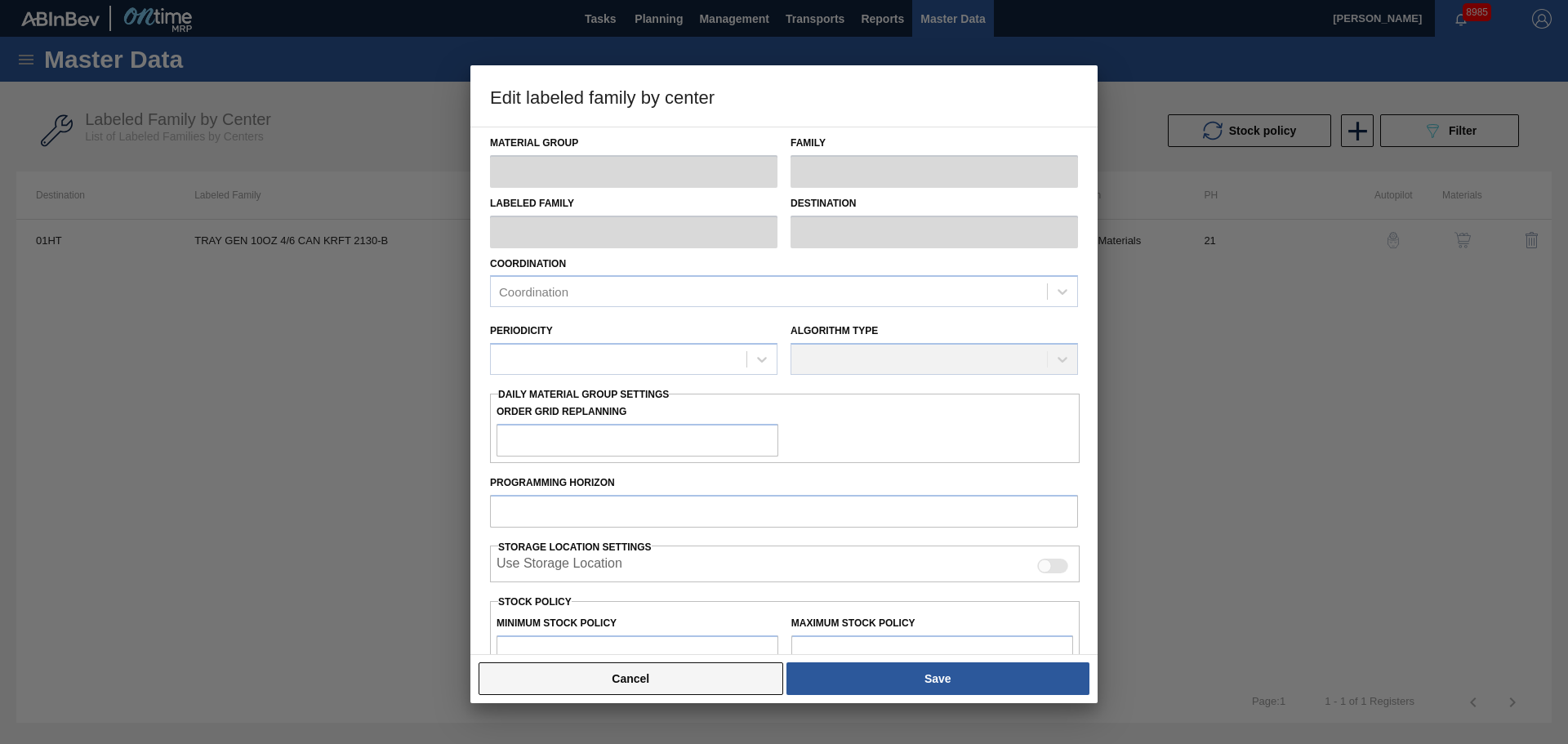
type input "35,640"
type input "297,442"
type input "30"
type input "114,181"
checkbox input "true"
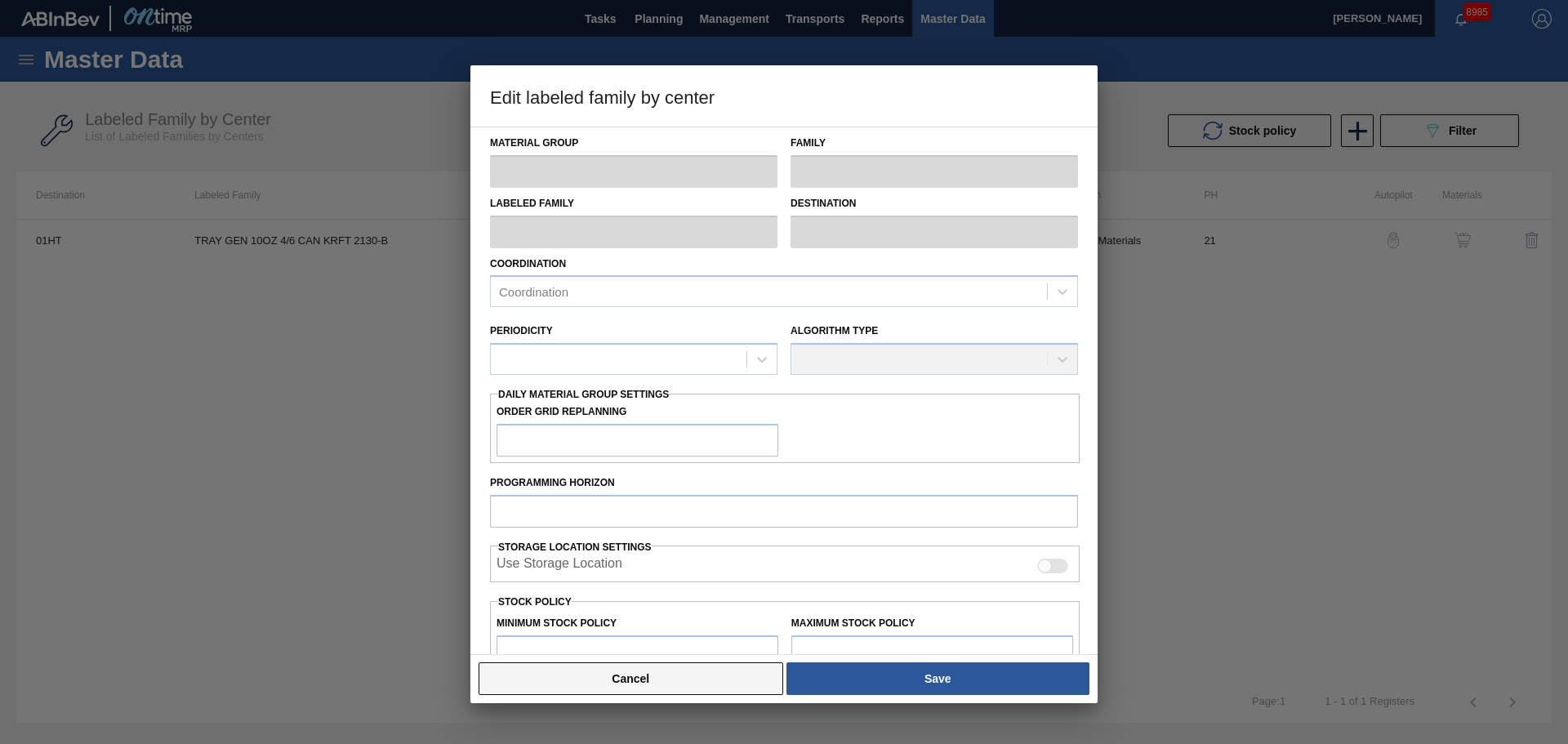
checkbox input "true"
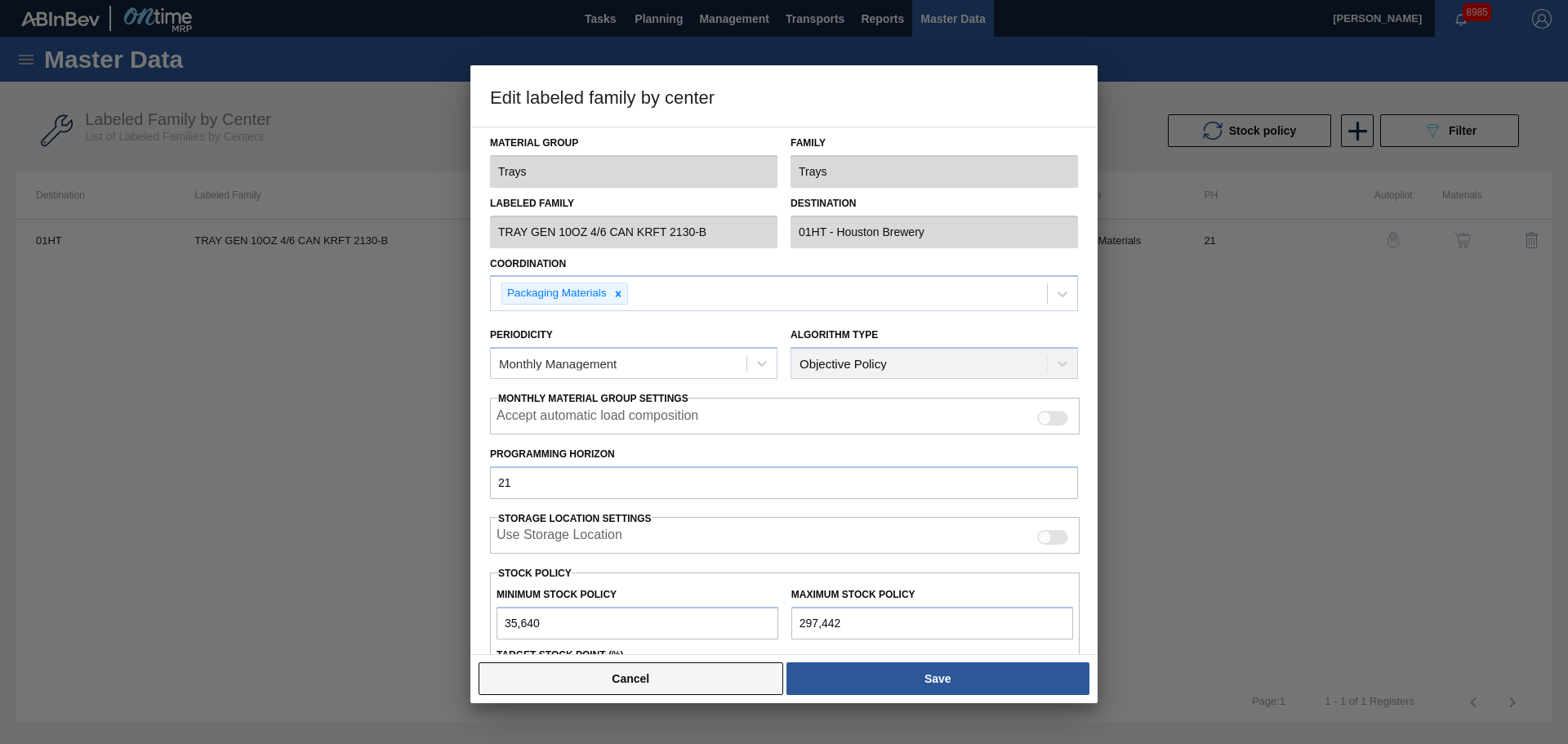
click at [683, 681] on button "Cancel" at bounding box center [631, 679] width 304 height 33
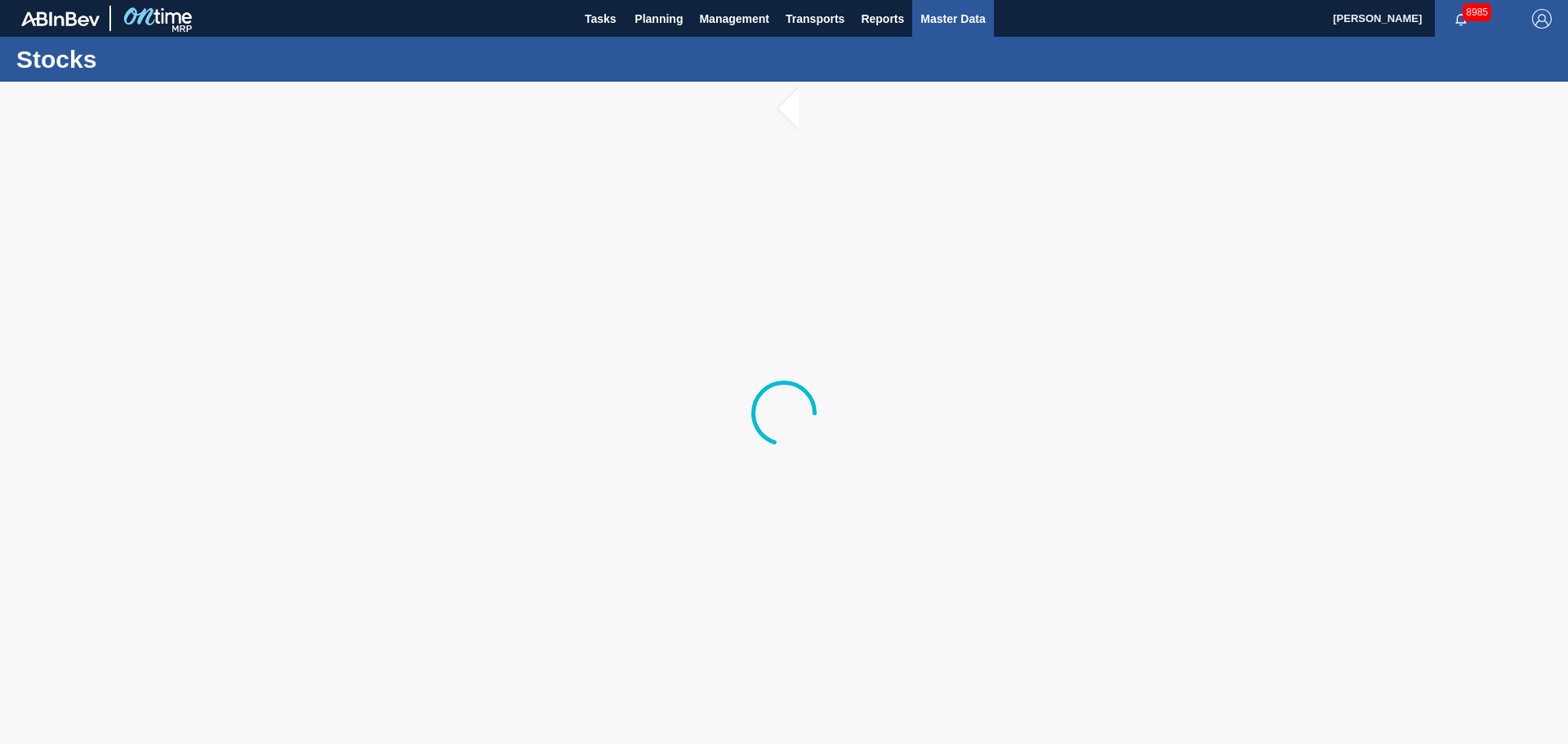
click at [959, 28] on span "Master Data" at bounding box center [953, 19] width 64 height 20
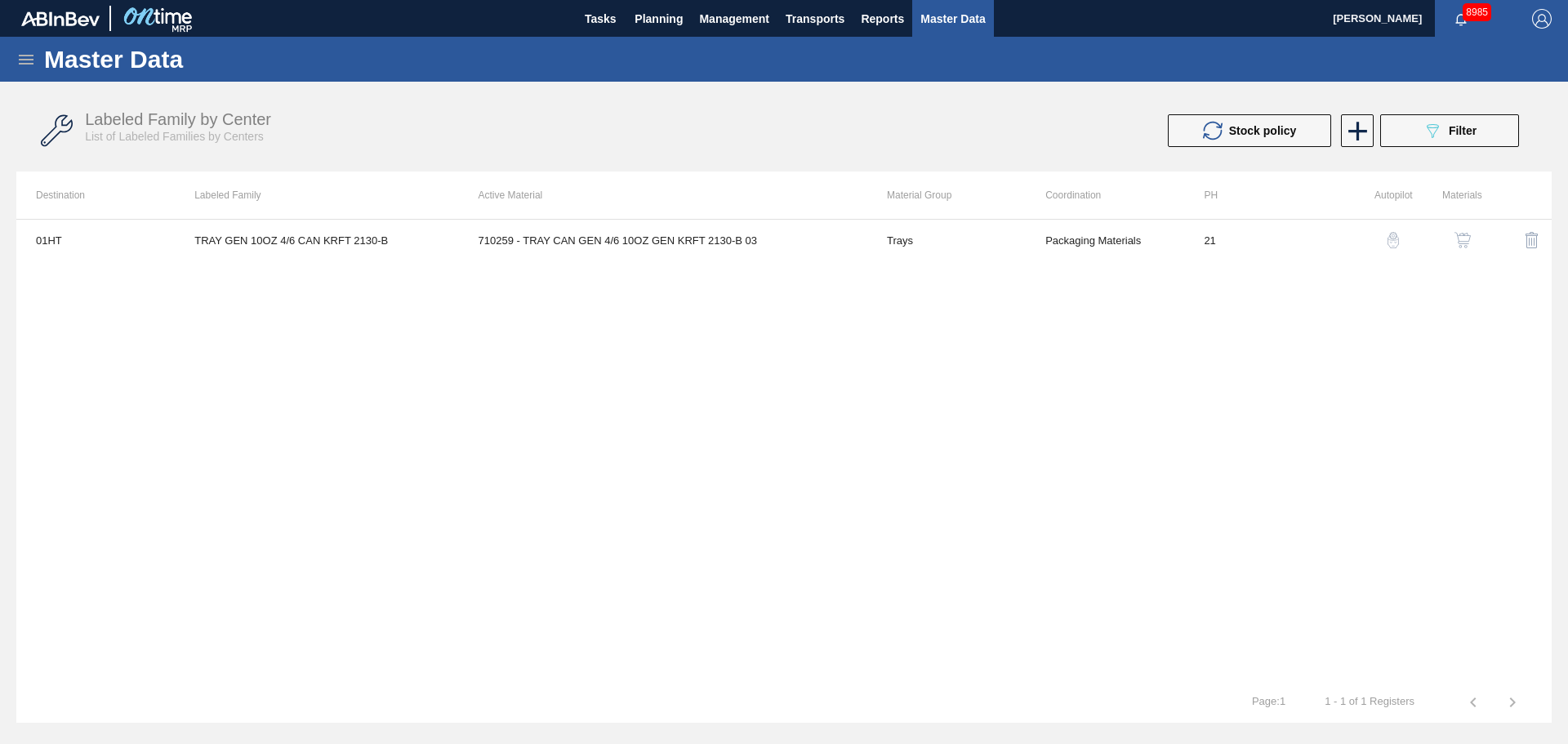
click at [958, 21] on span "Master Data" at bounding box center [953, 19] width 64 height 20
click at [1439, 127] on icon "089F7B8B-B2A5-4AFE-B5C0-19BA573D28AC" at bounding box center [1432, 131] width 20 height 20
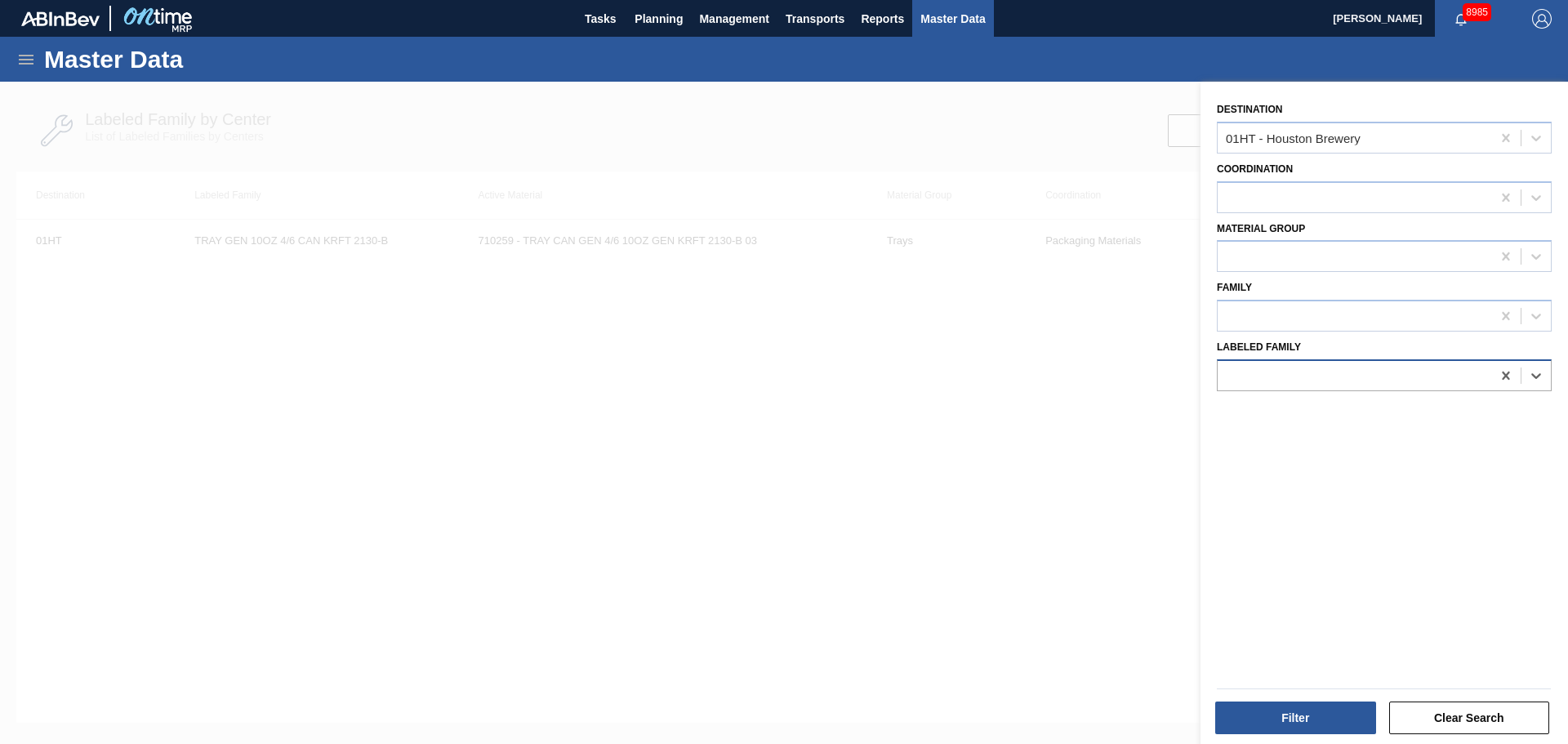
drag, startPoint x: 1494, startPoint y: 370, endPoint x: 1464, endPoint y: 359, distance: 32.0
click at [1494, 370] on div at bounding box center [1506, 376] width 30 height 30
click at [1294, 263] on div at bounding box center [1354, 257] width 274 height 24
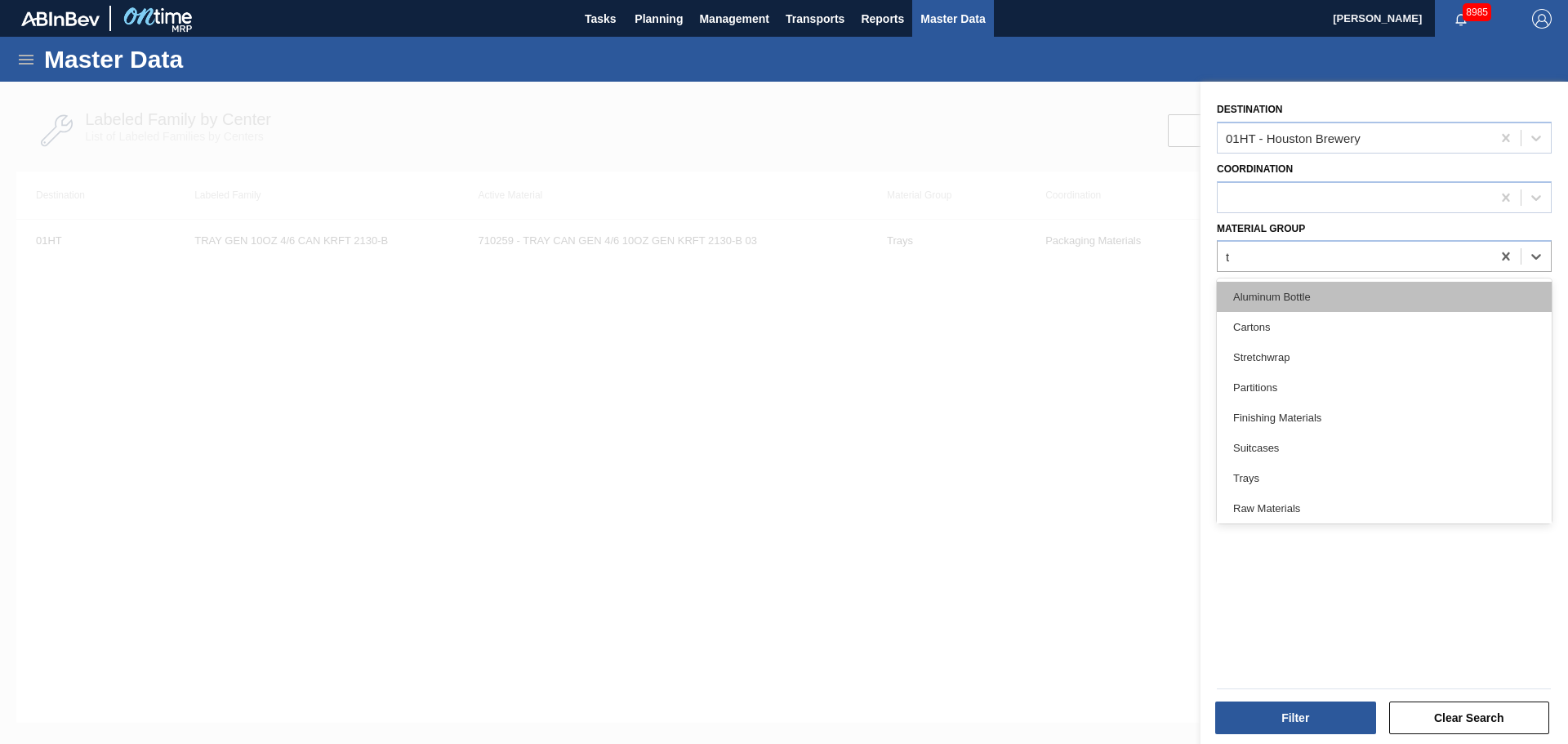
type Group "tr"
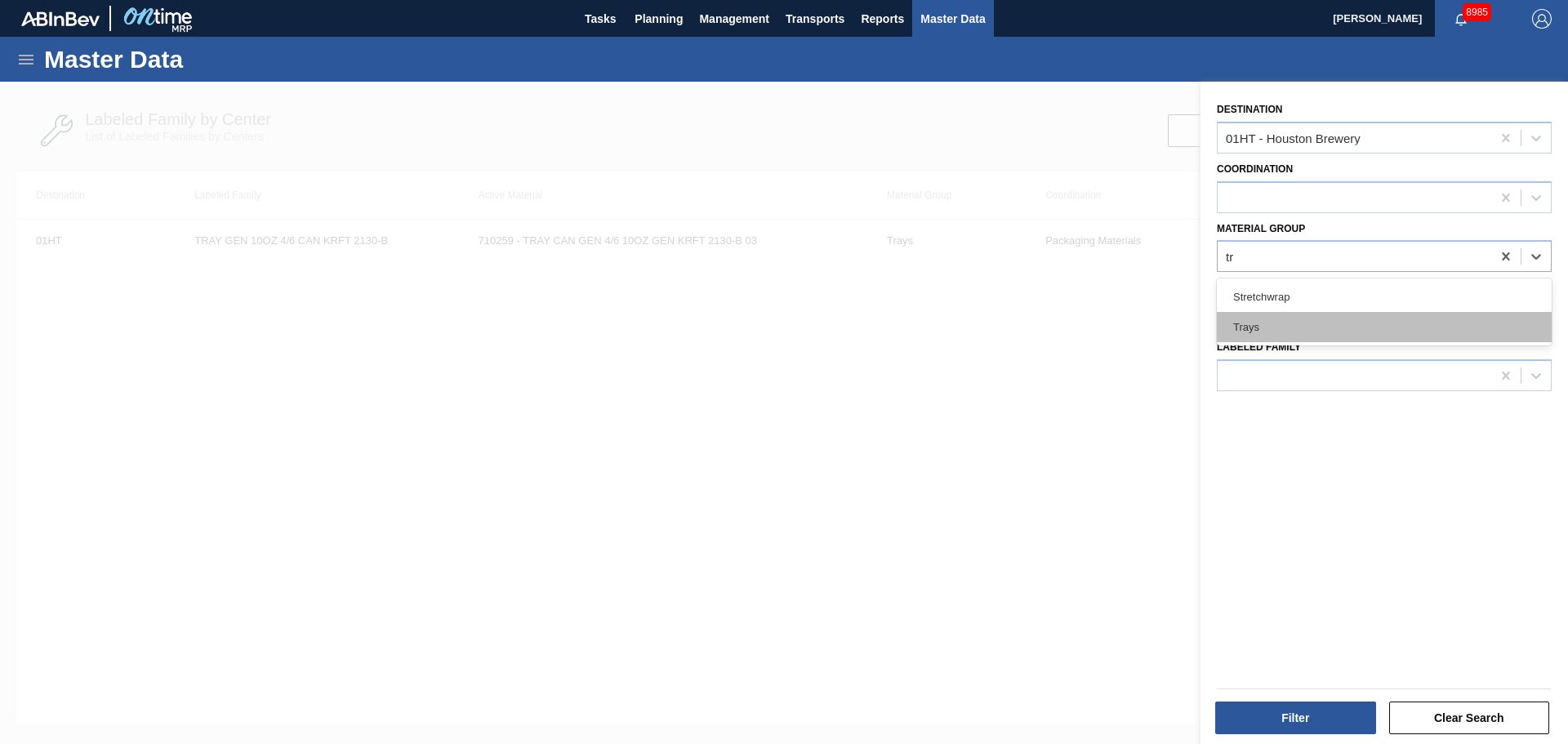
click at [1262, 332] on div "Trays" at bounding box center [1384, 327] width 335 height 30
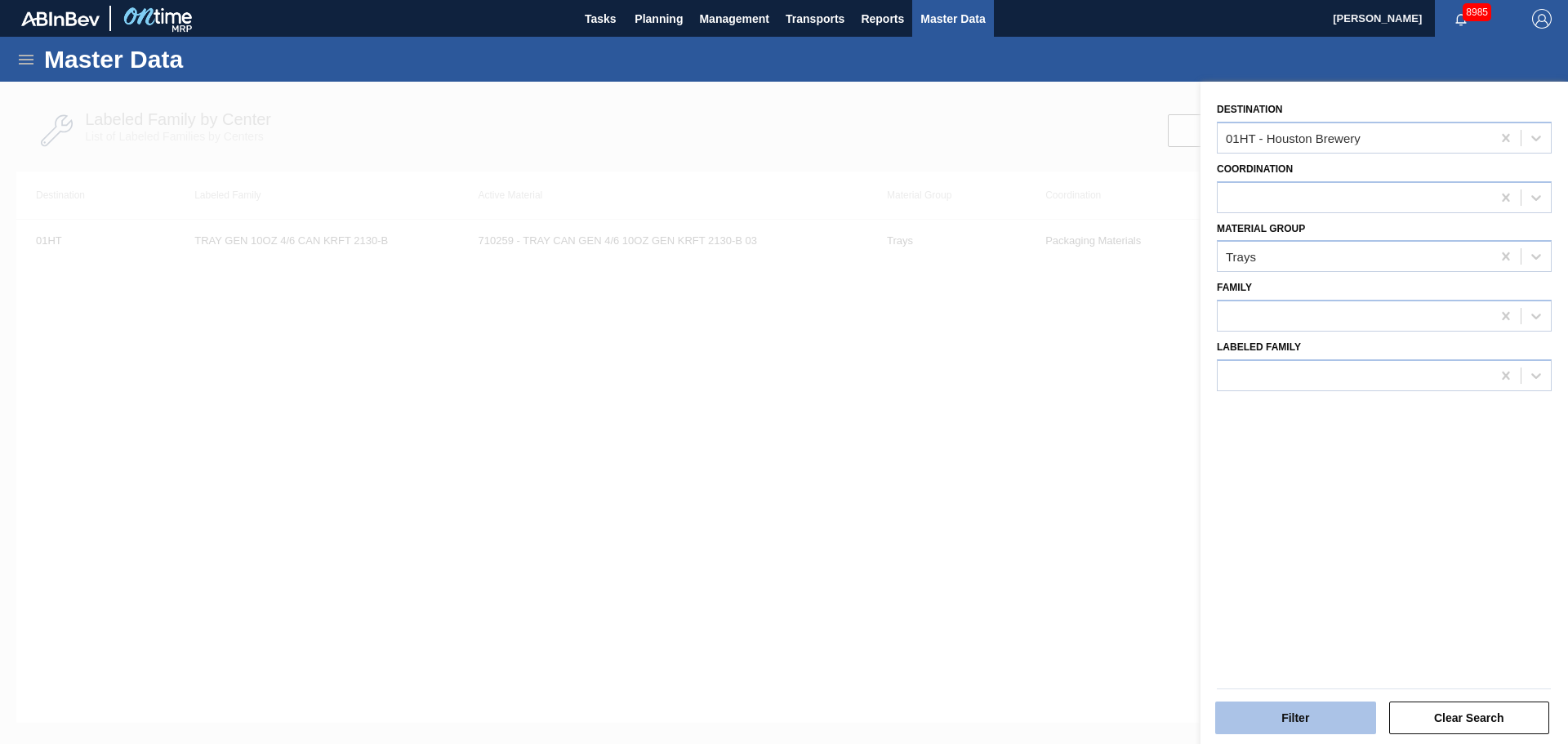
click at [1301, 719] on button "Filter" at bounding box center [1296, 718] width 161 height 33
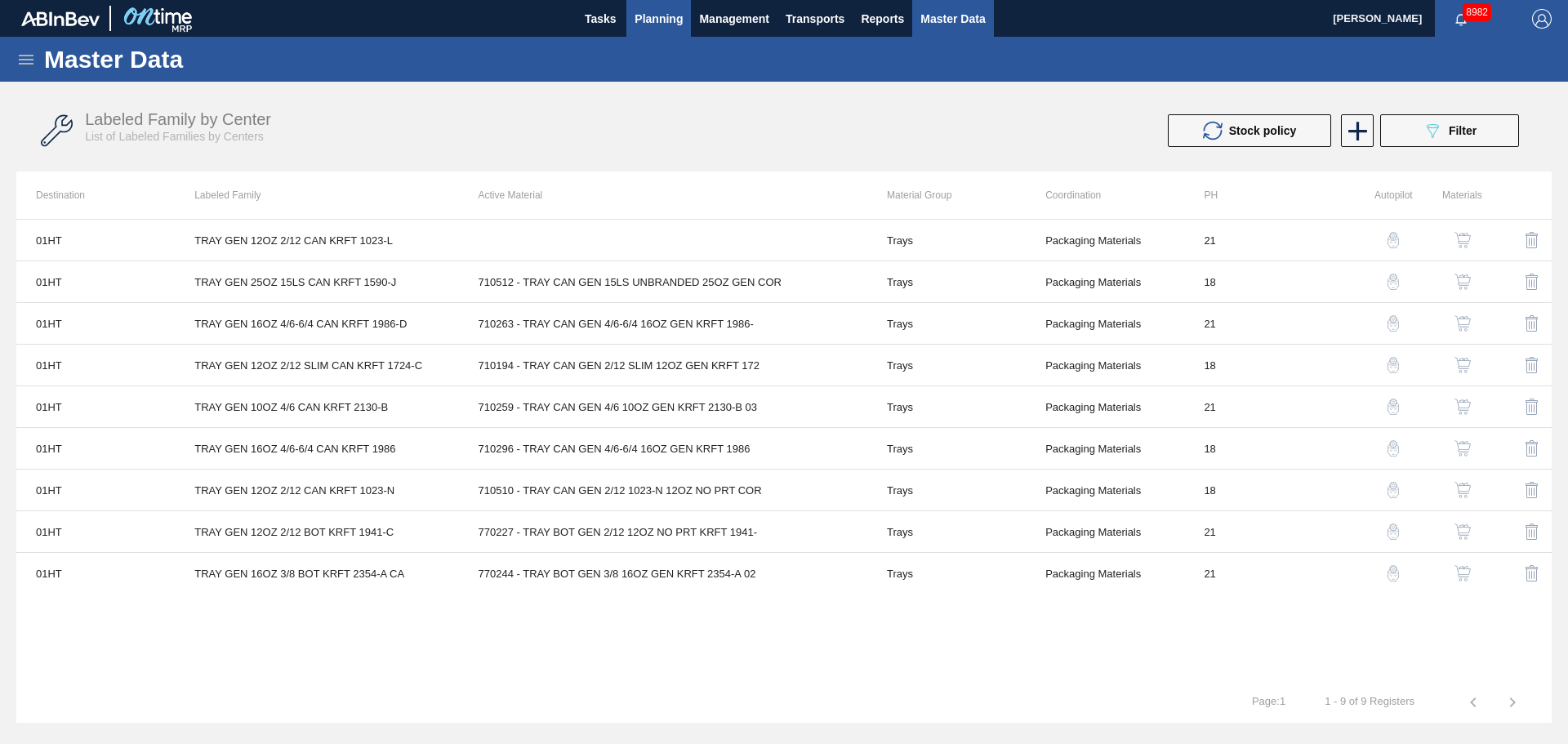
click at [660, 18] on span "Planning" at bounding box center [658, 19] width 49 height 20
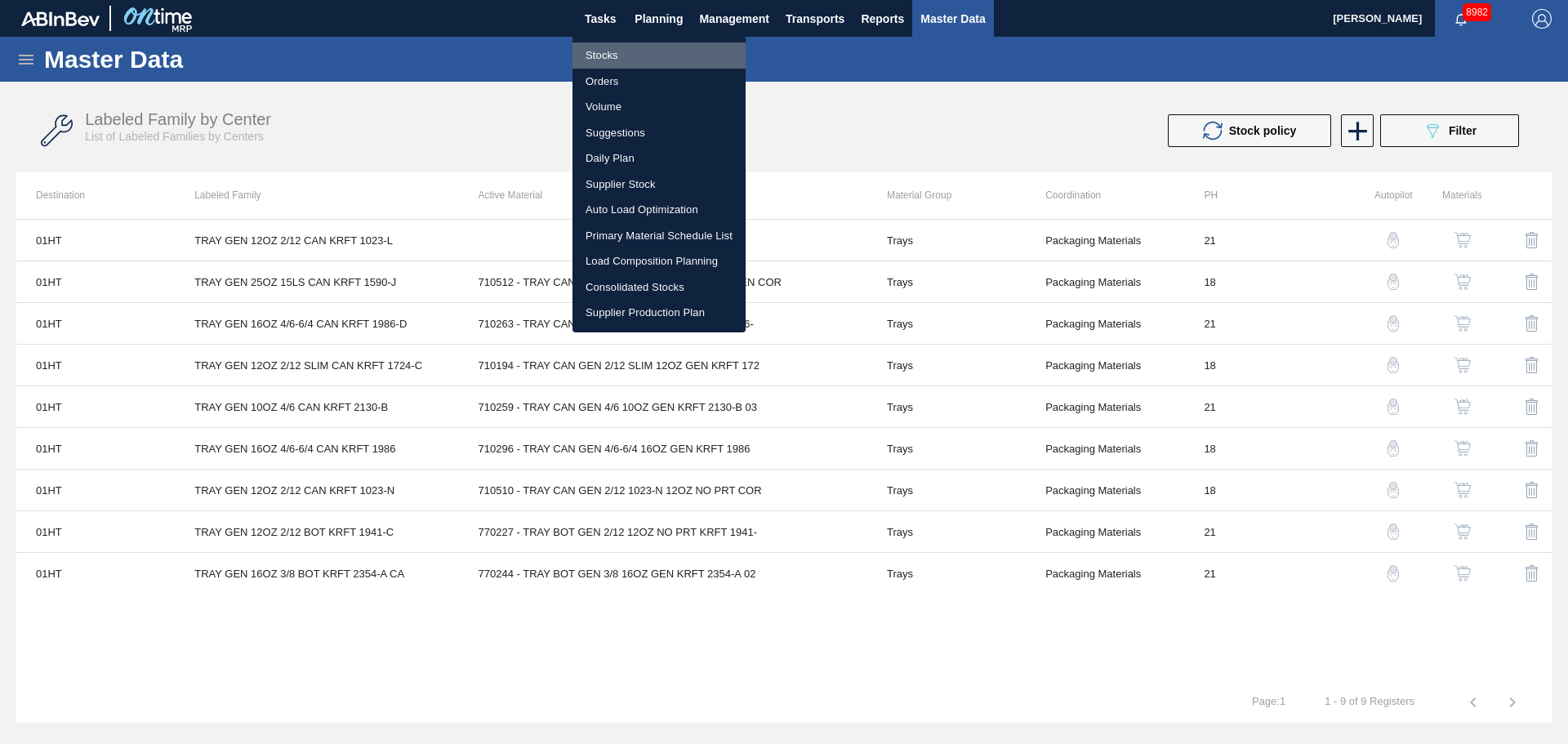
click at [637, 44] on li "Stocks" at bounding box center [659, 56] width 173 height 26
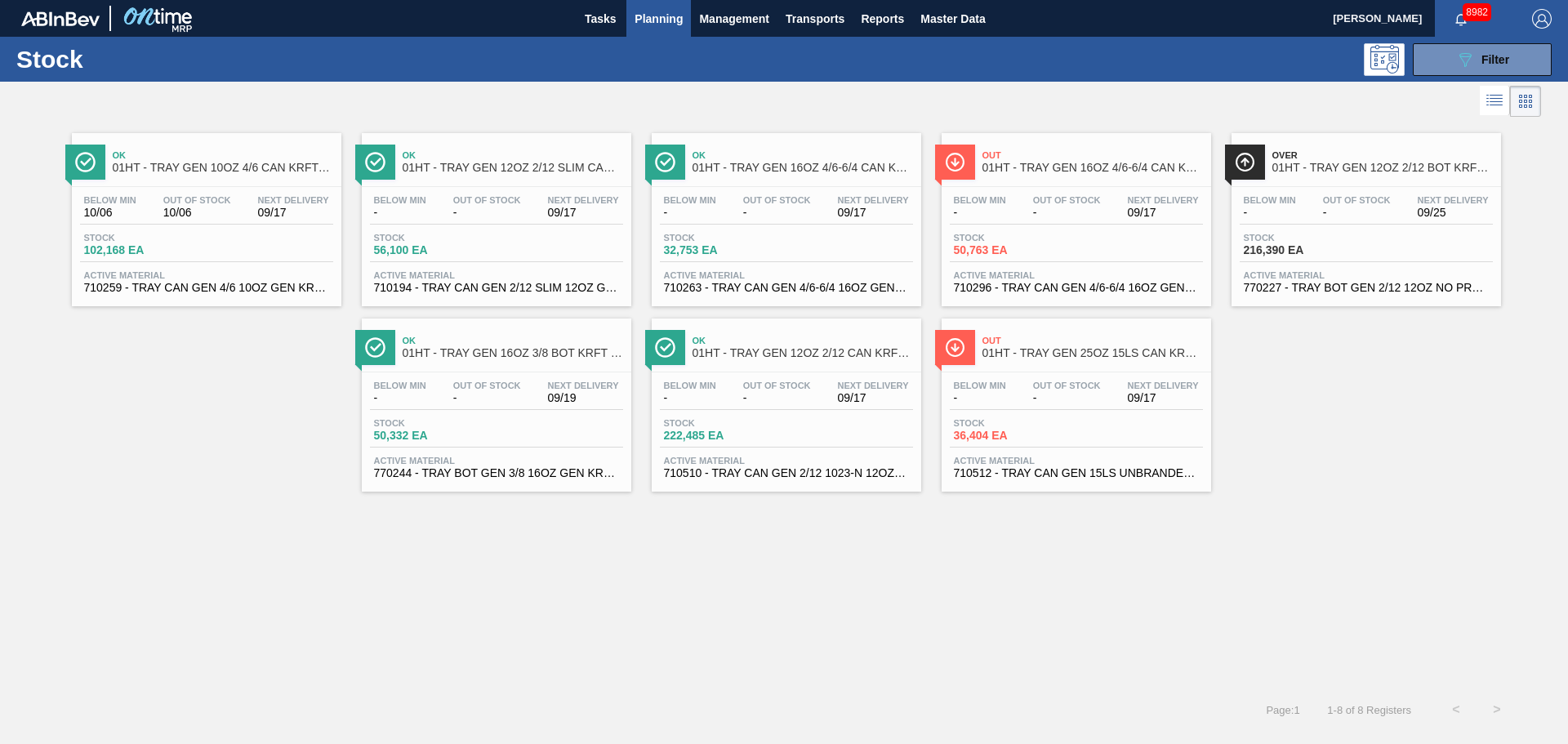
click at [959, 322] on div "Out 01HT - TRAY GEN 25OZ 15LS CAN KRFT 1590-J" at bounding box center [1077, 341] width 270 height 45
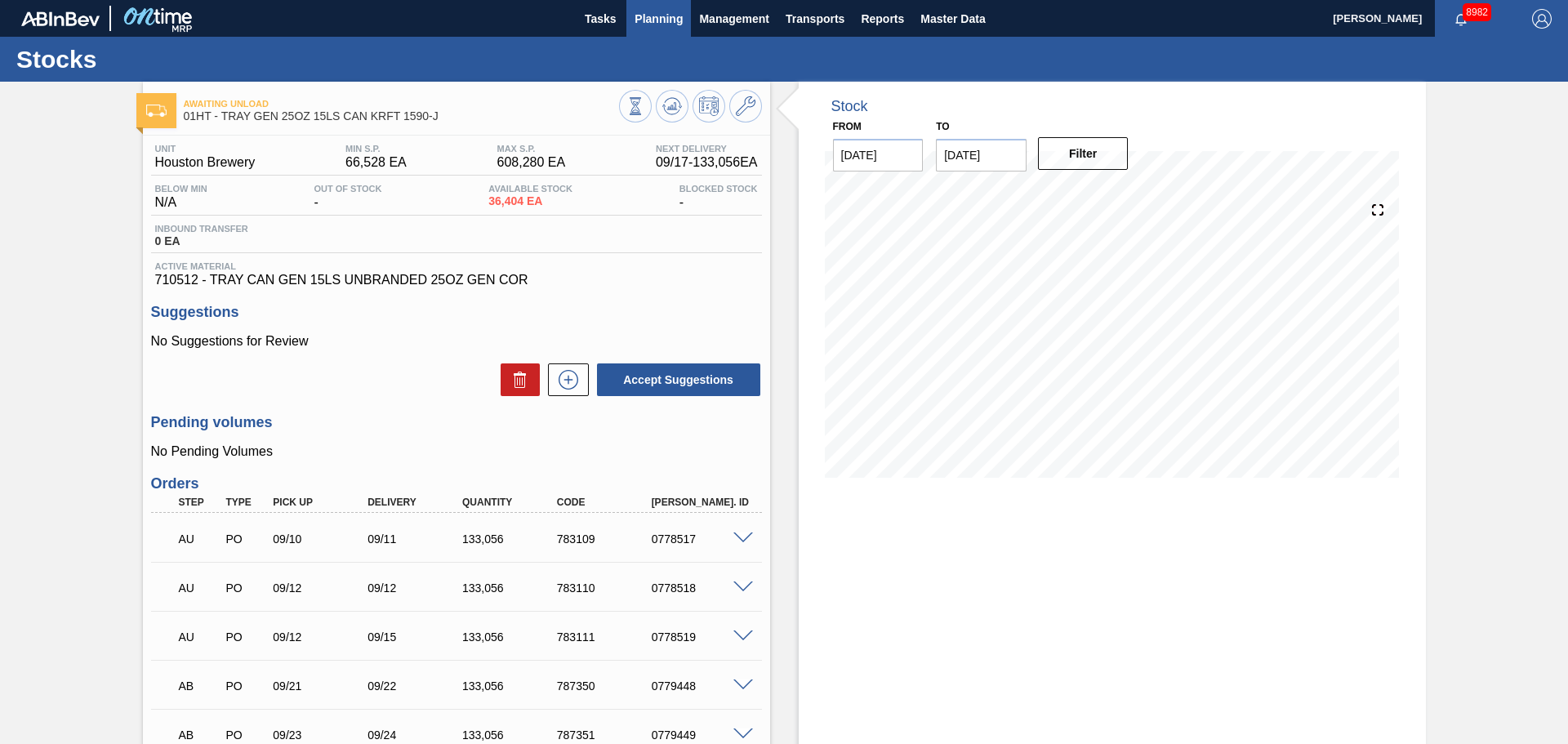
click at [666, 27] on span "Planning" at bounding box center [658, 19] width 49 height 20
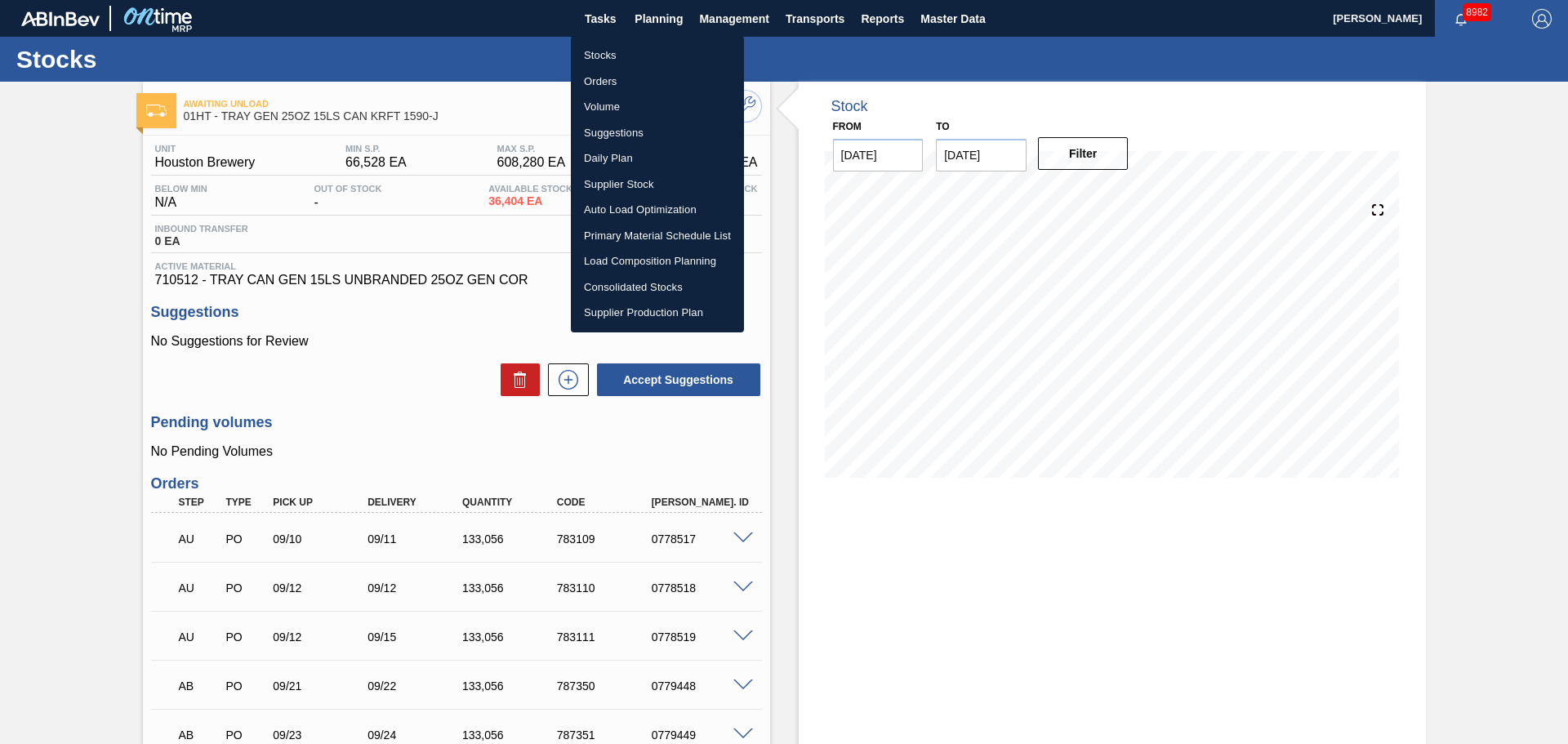
click at [471, 101] on div at bounding box center [784, 372] width 1568 height 744
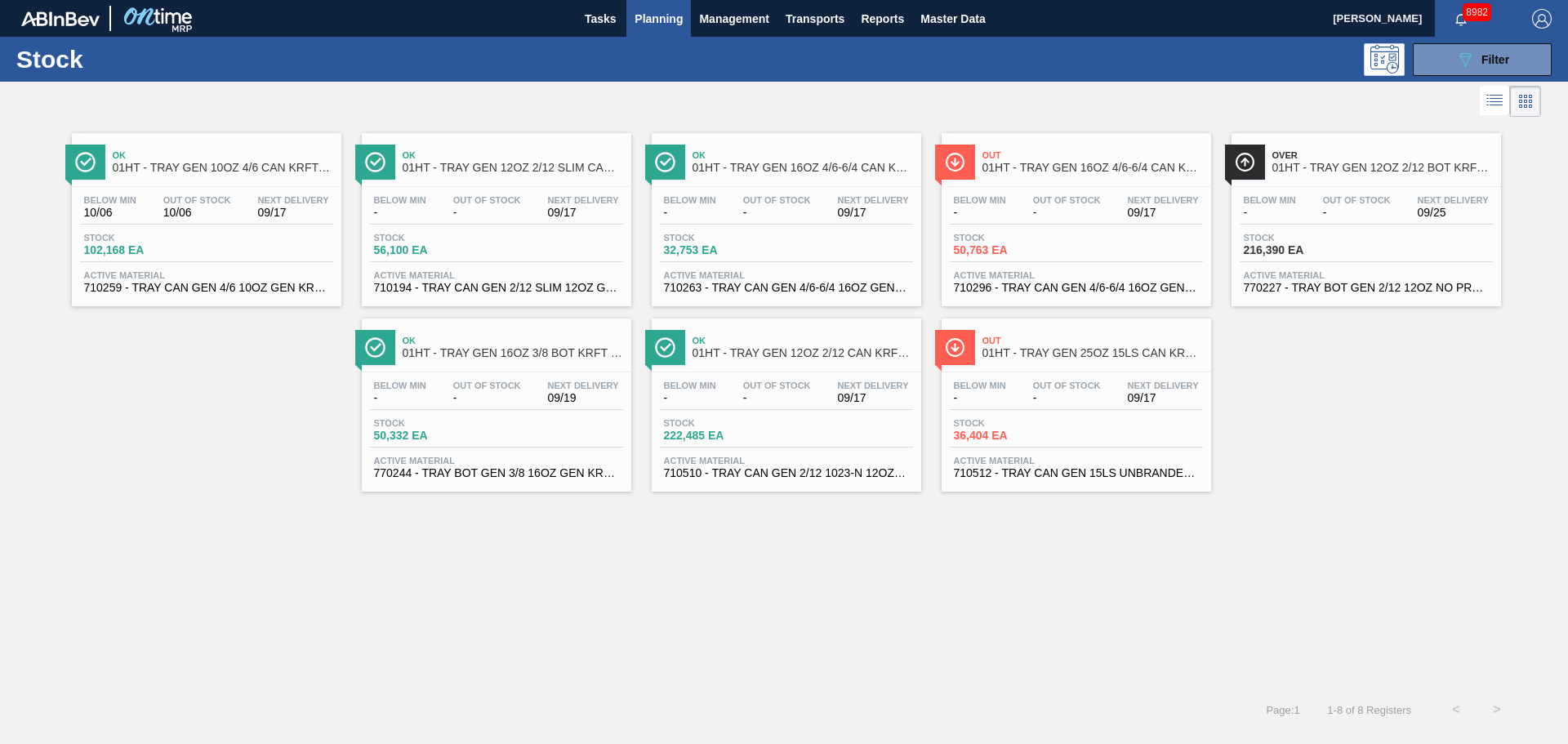
click at [406, 196] on span "Below Min" at bounding box center [401, 200] width 53 height 10
